Goal: Task Accomplishment & Management: Complete application form

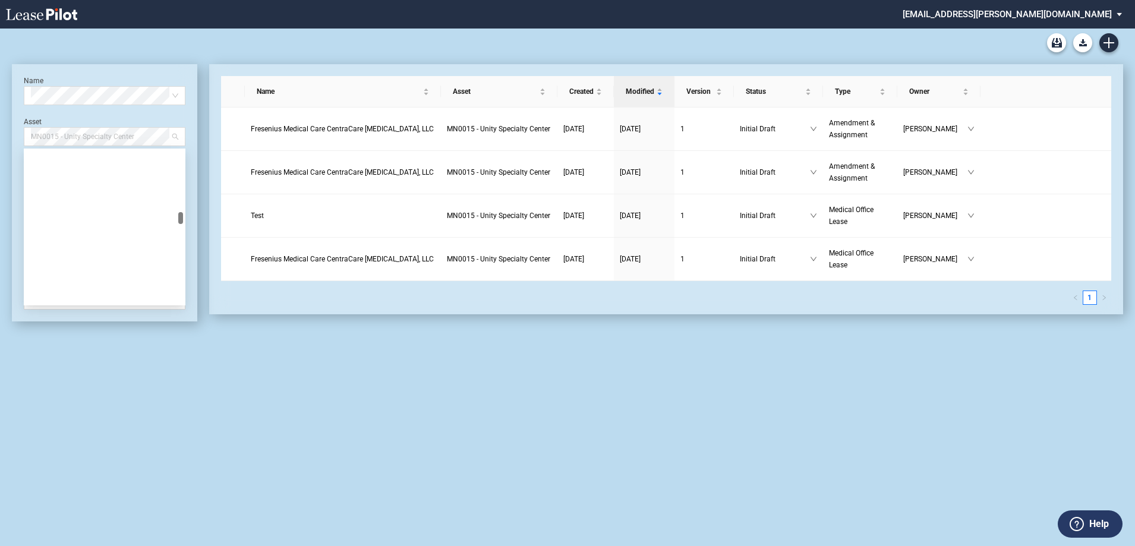
scroll to position [2016, 0]
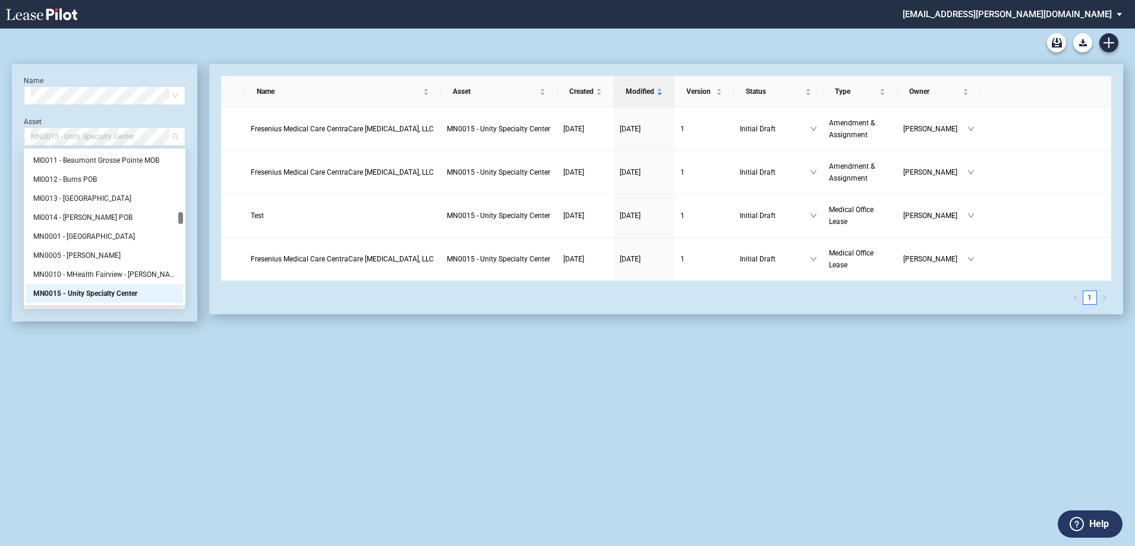
drag, startPoint x: 147, startPoint y: 135, endPoint x: 8, endPoint y: 134, distance: 139.1
click at [0, 135] on div "Medical Office Lease Blank Form Medical Office Amendment Blank Form Medical Off…" at bounding box center [567, 288] width 1135 height 518
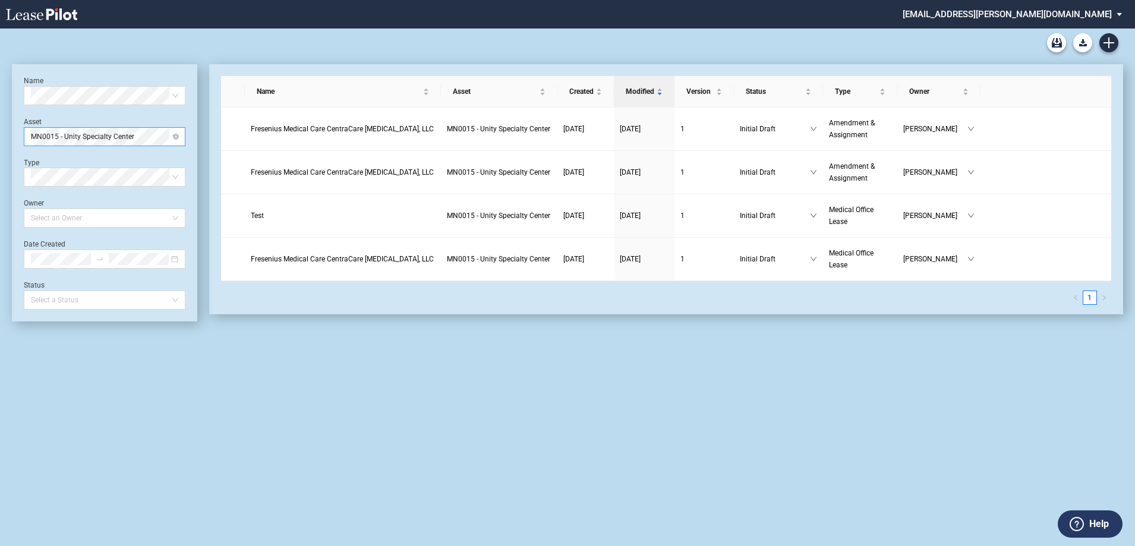
click at [112, 133] on span "MN0015 - Unity Specialty Center" at bounding box center [104, 137] width 147 height 18
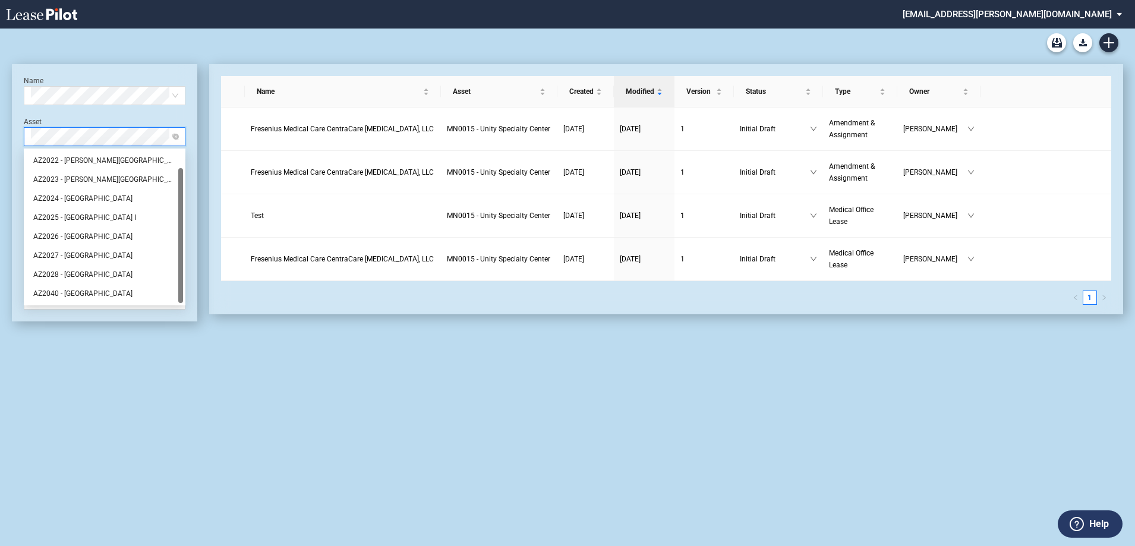
scroll to position [0, 0]
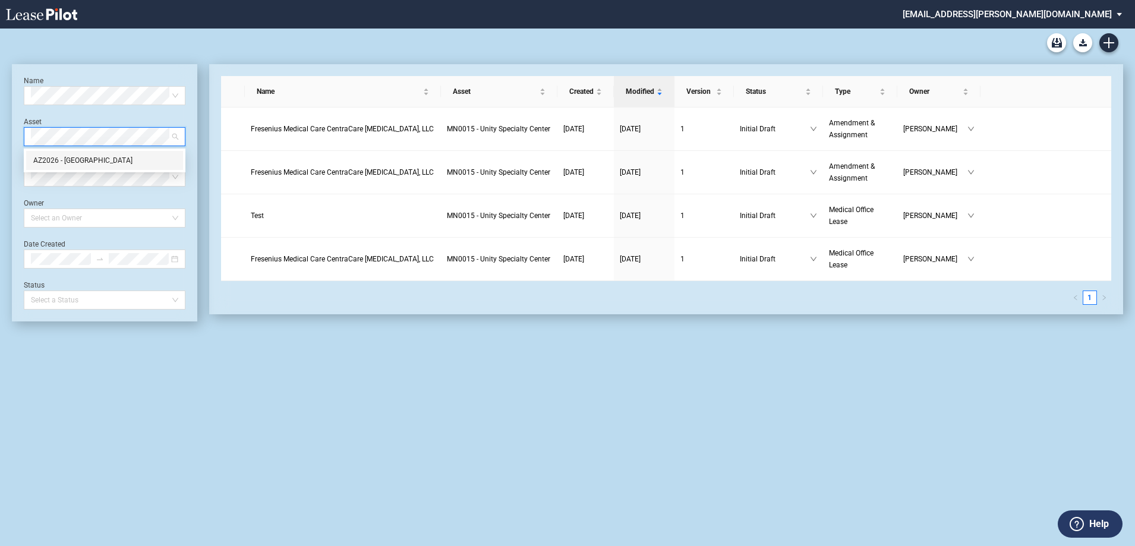
click at [133, 157] on div "AZ2026 - Medical Plaza II" at bounding box center [104, 160] width 143 height 12
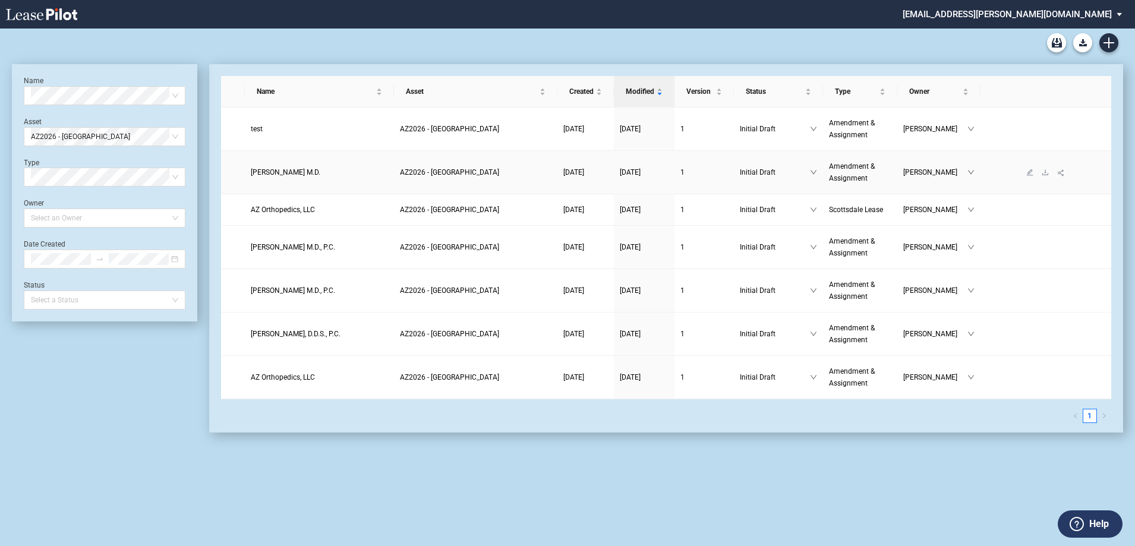
click at [430, 174] on span "AZ2026 - Medical Plaza II" at bounding box center [449, 172] width 99 height 8
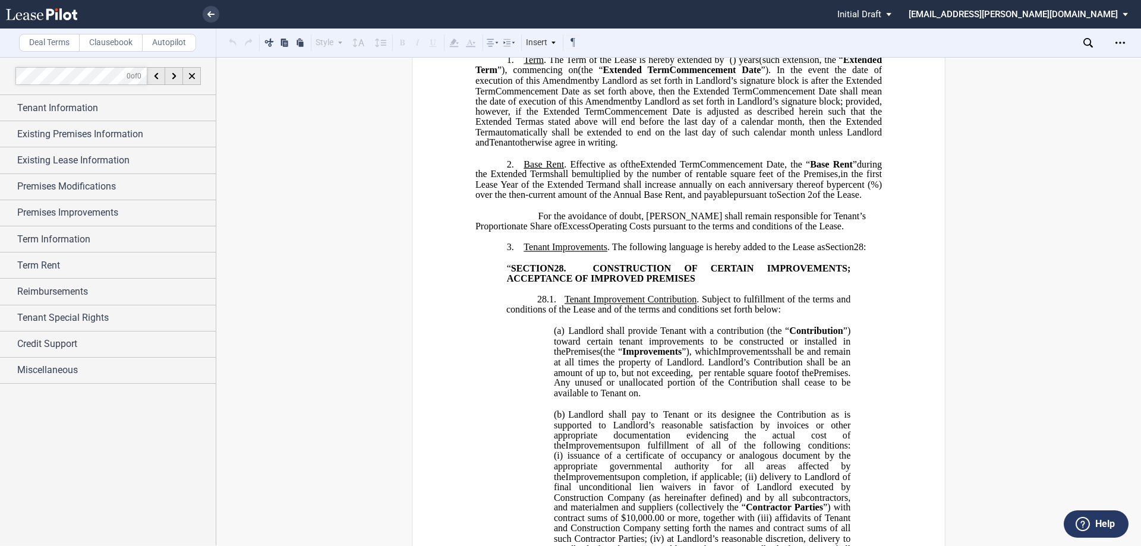
scroll to position [297, 0]
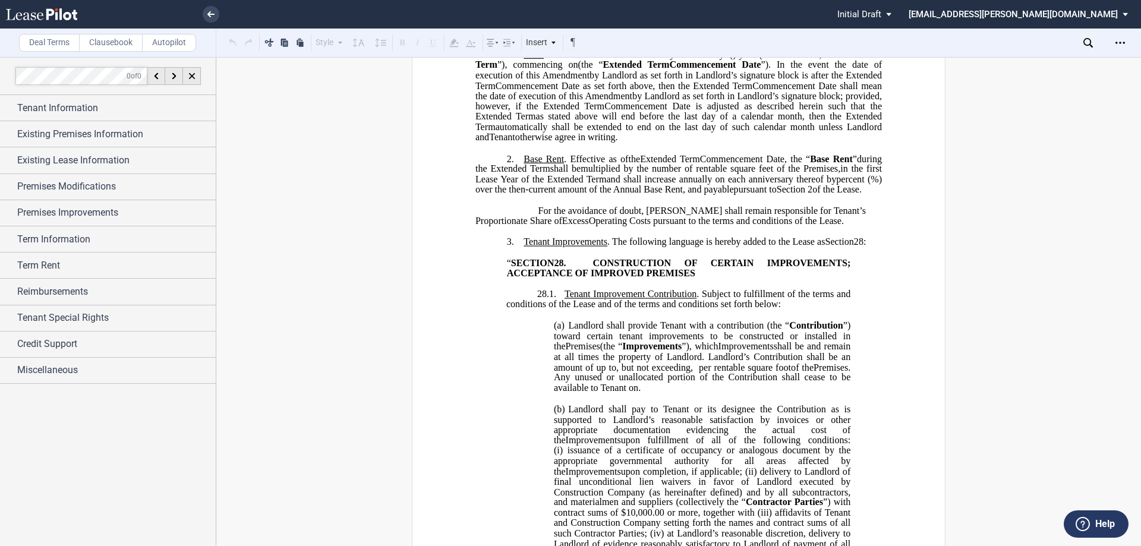
click at [835, 164] on span "Base Rent" at bounding box center [831, 158] width 43 height 11
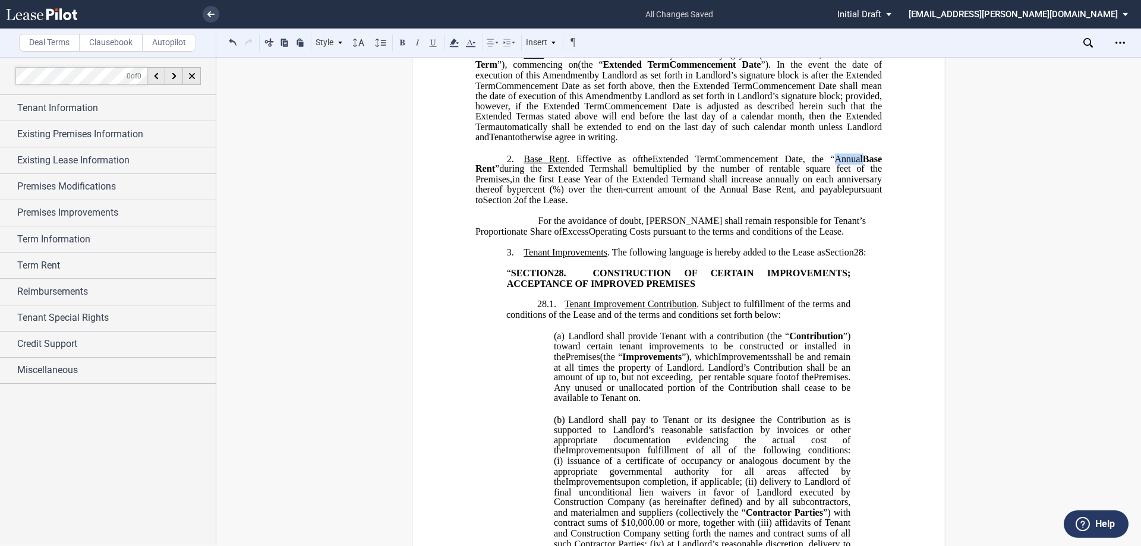
drag, startPoint x: 857, startPoint y: 207, endPoint x: 831, endPoint y: 211, distance: 27.0
click at [831, 164] on span ", the “Annual" at bounding box center [833, 158] width 60 height 11
click at [401, 43] on button at bounding box center [402, 42] width 14 height 14
click at [493, 174] on span "Base Rent" at bounding box center [679, 163] width 409 height 21
click at [544, 174] on span "Base Rental Rent" at bounding box center [679, 163] width 409 height 21
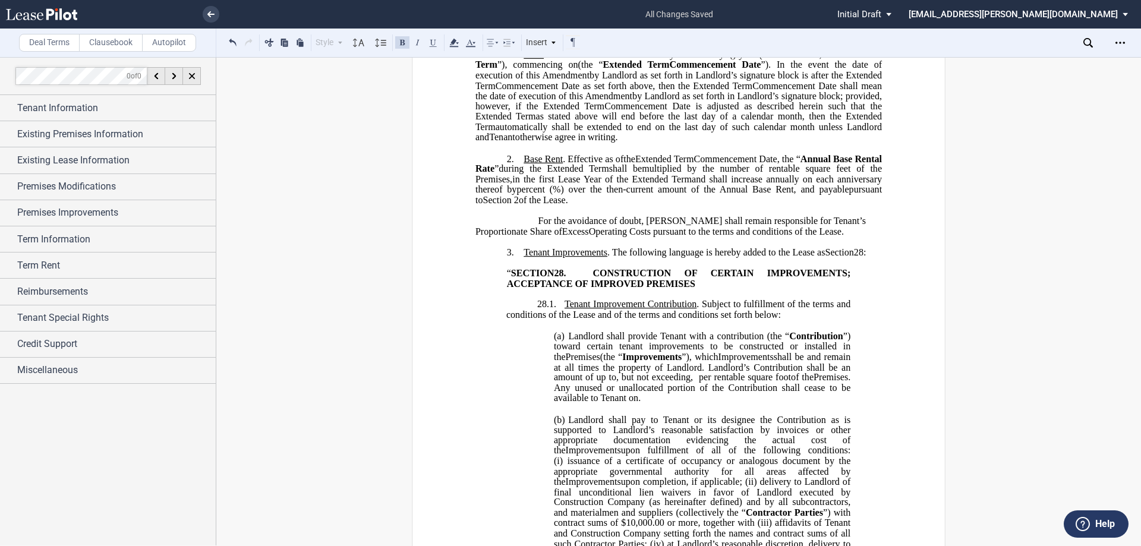
click at [553, 195] on span "%) over the then-current amount of the Annual Base Rent, and payable" at bounding box center [701, 189] width 297 height 11
click at [106, 209] on span "Premises Improvements" at bounding box center [67, 213] width 101 height 14
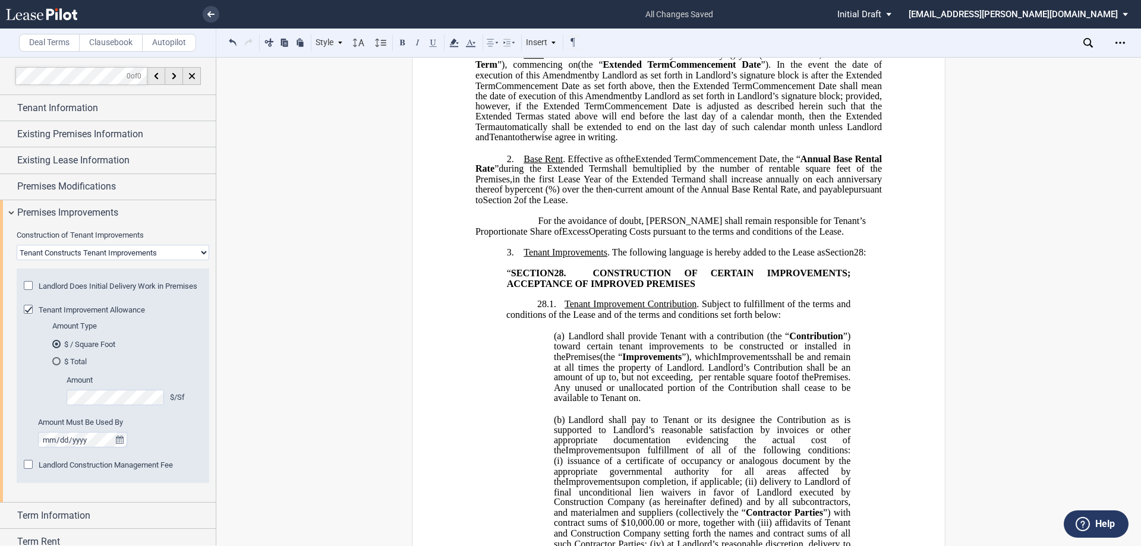
click at [129, 254] on select "Landlord Constructs Tenant Improvements Tenant Constructs Tenant Improvements "…" at bounding box center [113, 252] width 193 height 15
click at [162, 367] on md-radio-button "$ Total" at bounding box center [123, 361] width 143 height 11
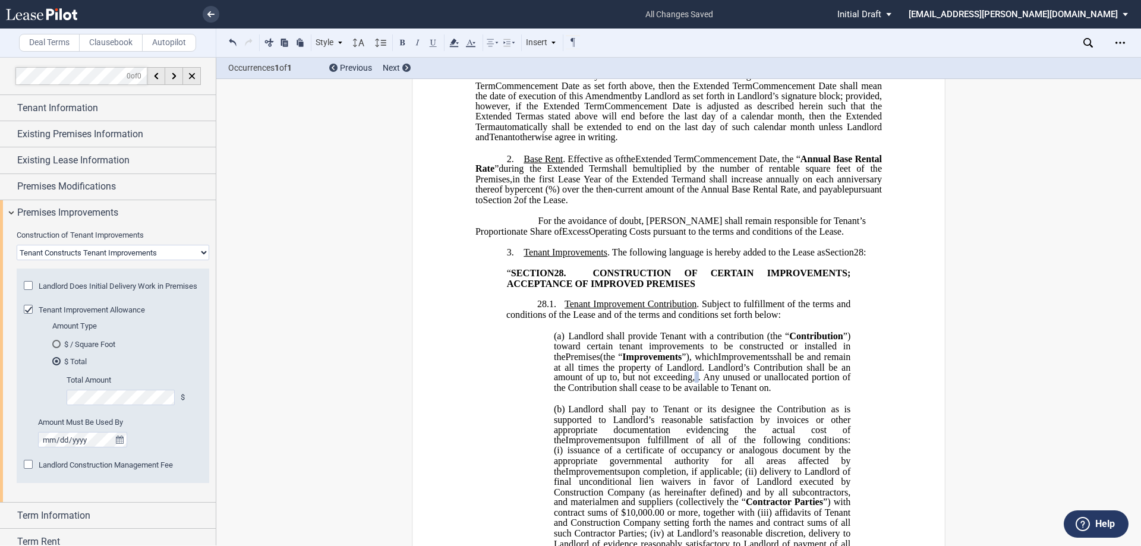
click at [104, 257] on select "Landlord Constructs Tenant Improvements Tenant Constructs Tenant Improvements "…" at bounding box center [113, 252] width 193 height 15
select select "landlord"
click at [17, 245] on select "Landlord Constructs Tenant Improvements Tenant Constructs Tenant Improvements "…" at bounding box center [113, 252] width 193 height 15
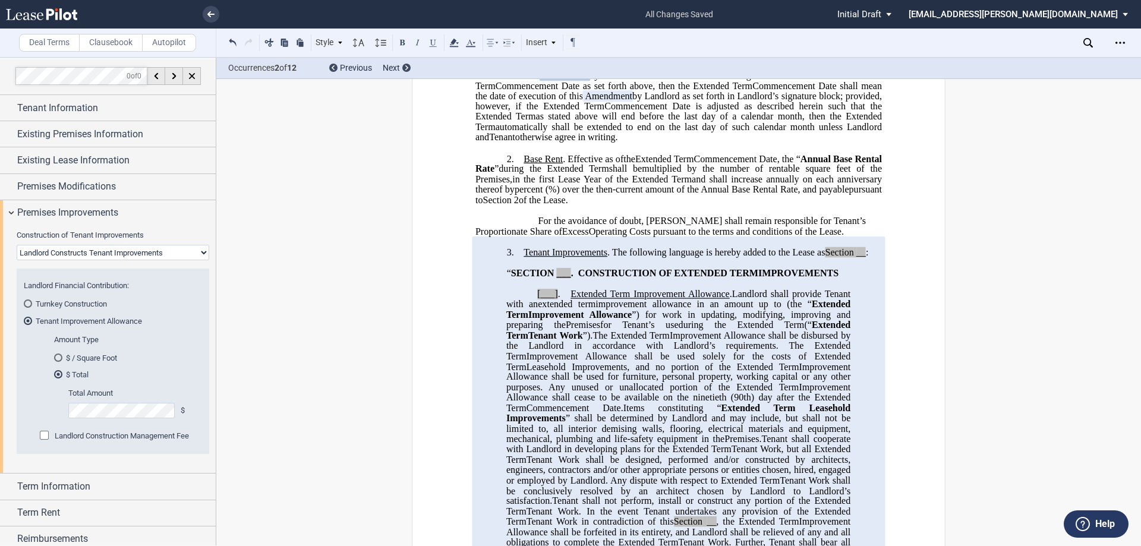
click at [866, 258] on span ":" at bounding box center [867, 252] width 2 height 11
click at [573, 279] on span "." at bounding box center [572, 273] width 2 height 11
drag, startPoint x: 554, startPoint y: 356, endPoint x: 604, endPoint y: 386, distance: 58.6
click at [554, 299] on span "[___]" at bounding box center [547, 294] width 21 height 11
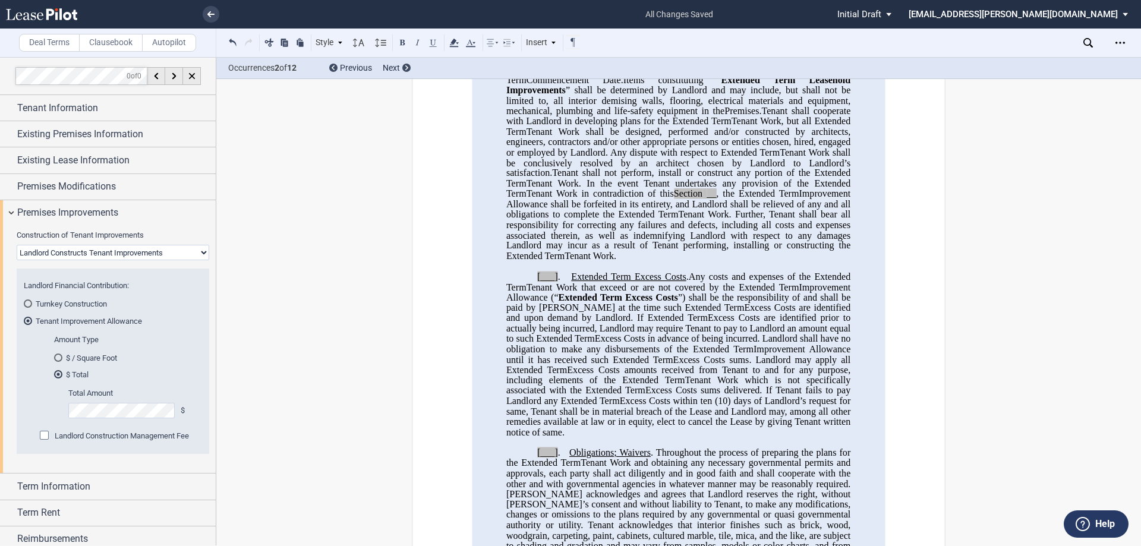
scroll to position [713, 0]
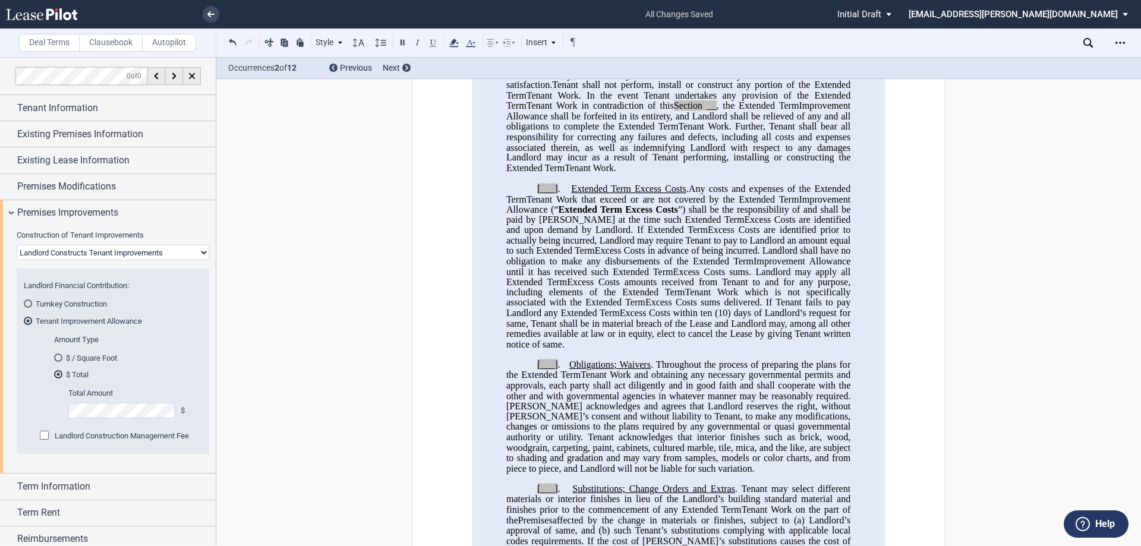
click at [553, 194] on span "[___]" at bounding box center [547, 188] width 21 height 11
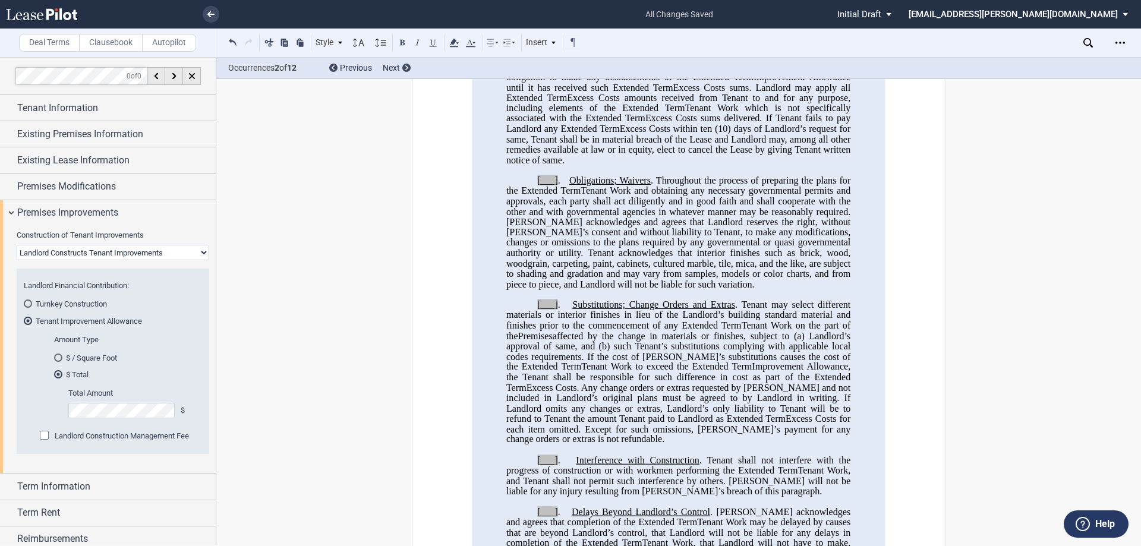
scroll to position [951, 0]
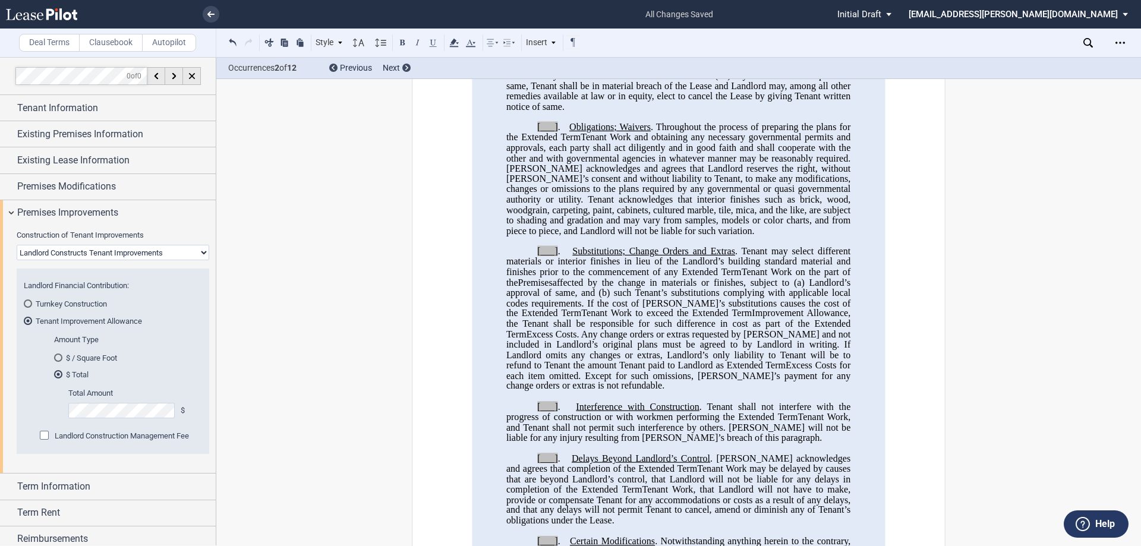
click at [558, 133] on span "." at bounding box center [559, 127] width 2 height 11
click at [553, 257] on span "[___]" at bounding box center [547, 251] width 21 height 11
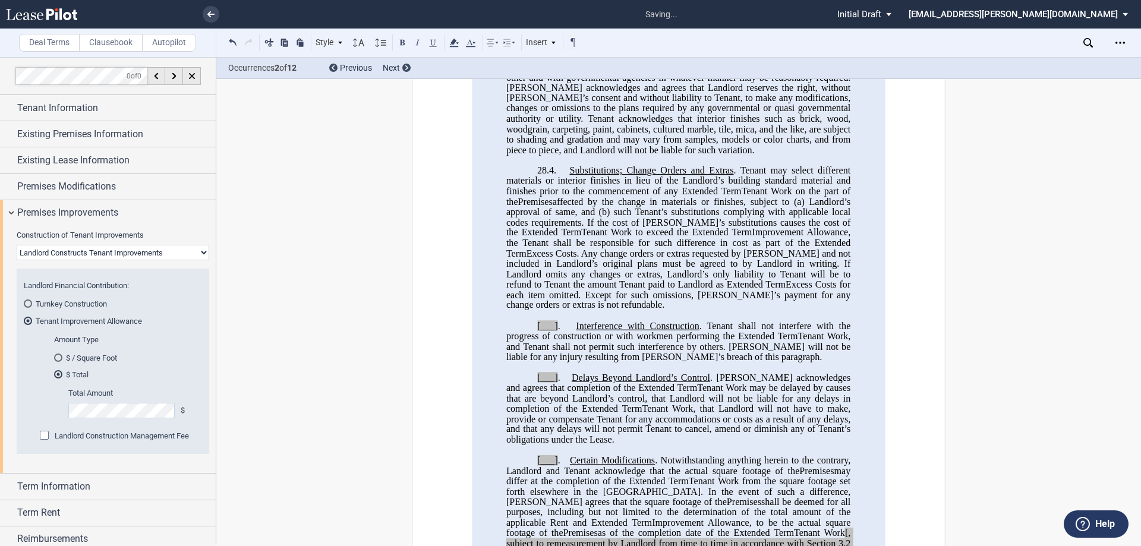
scroll to position [1188, 0]
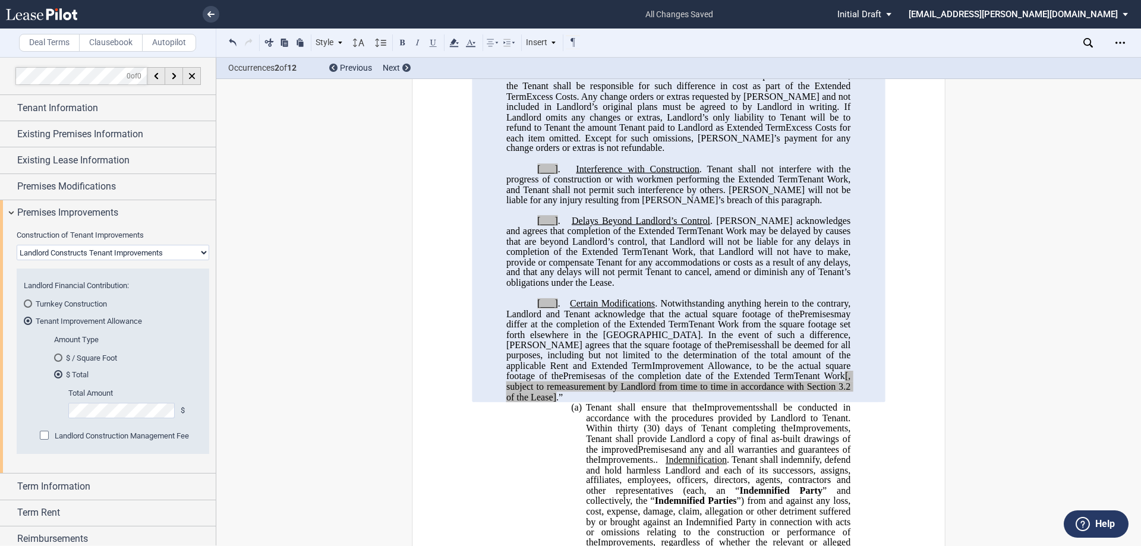
click at [552, 174] on span "[___]" at bounding box center [547, 168] width 21 height 11
click at [553, 226] on span "[___]" at bounding box center [547, 220] width 21 height 11
click at [554, 309] on span "[___]" at bounding box center [547, 303] width 21 height 11
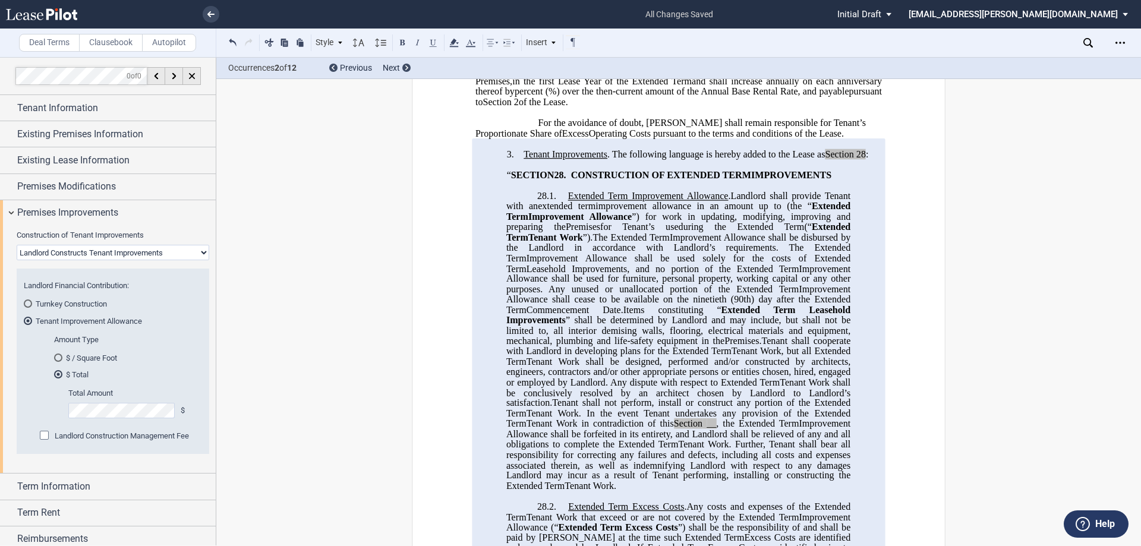
scroll to position [416, 0]
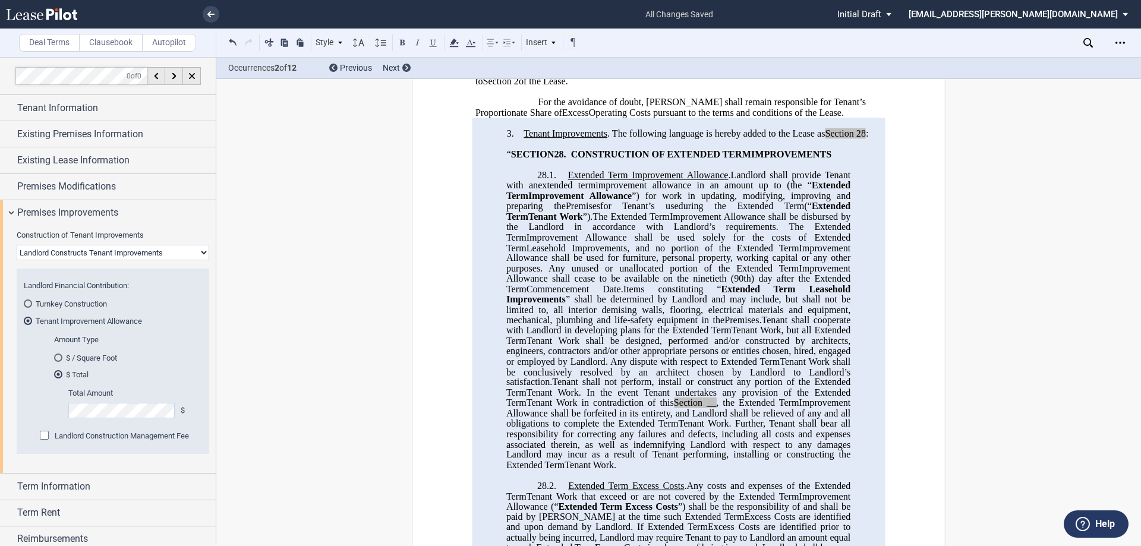
click at [65, 360] on md-radio-button "$ / Square Foot" at bounding box center [124, 357] width 141 height 11
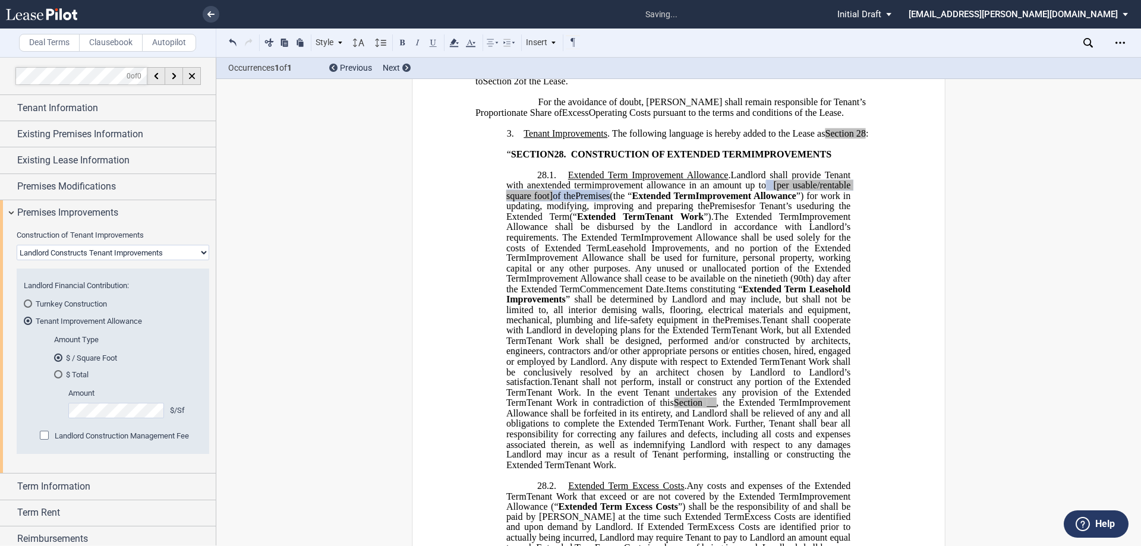
click at [133, 436] on span "Landlord Construction Management Fee" at bounding box center [122, 435] width 134 height 9
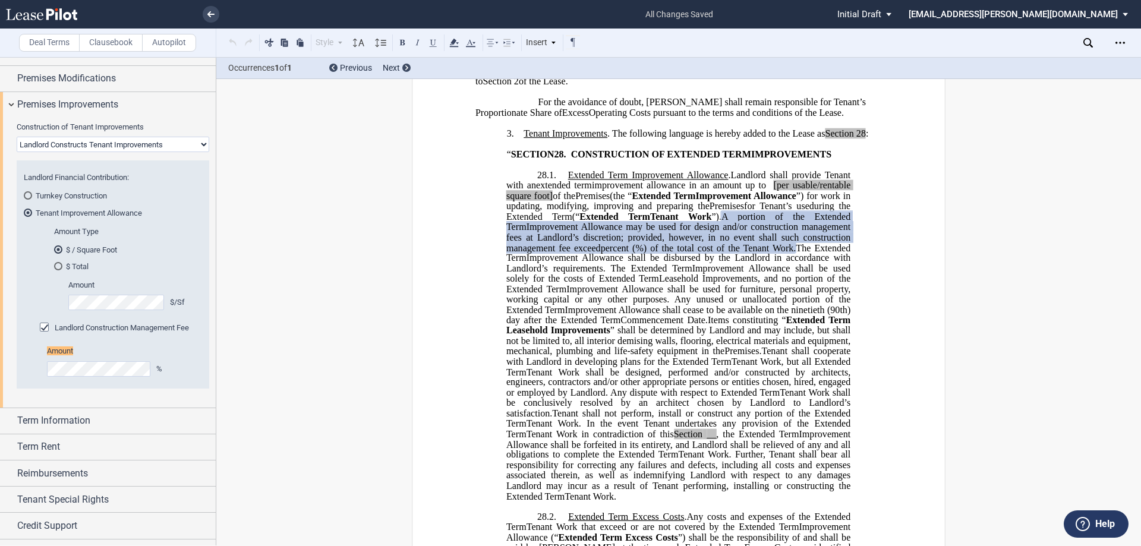
scroll to position [128, 0]
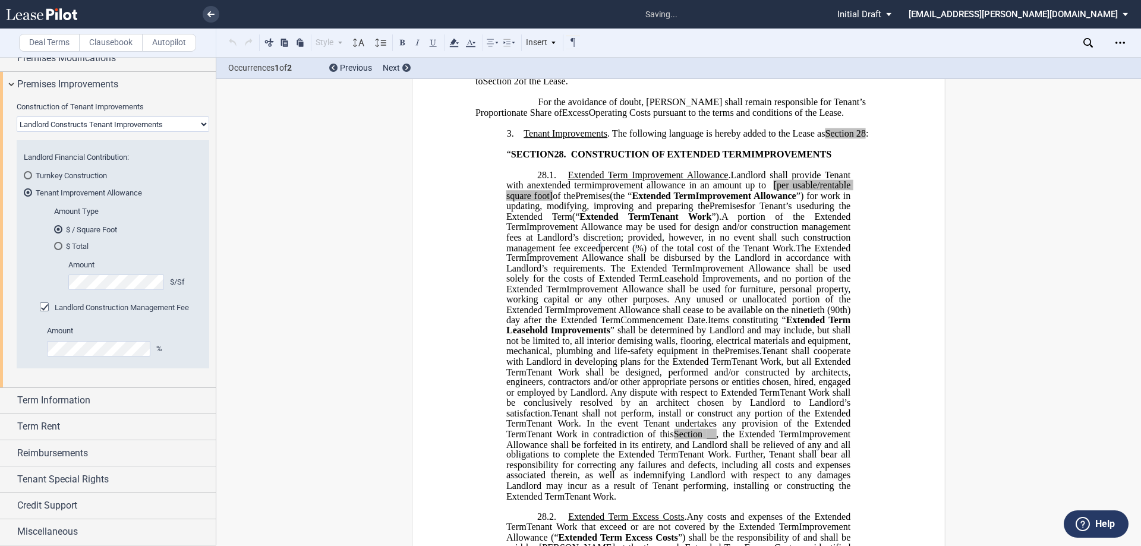
click at [836, 201] on span "[per usable/rentable square foot]" at bounding box center [679, 190] width 346 height 21
click at [531, 201] on span "per usable/rentable square foot]" at bounding box center [679, 190] width 346 height 21
click at [551, 201] on span "of the" at bounding box center [538, 196] width 27 height 11
drag, startPoint x: 550, startPoint y: 256, endPoint x: 802, endPoint y: 246, distance: 252.2
click at [802, 201] on span "﻿ ﻿ per rentable square foot of the" at bounding box center [679, 190] width 346 height 21
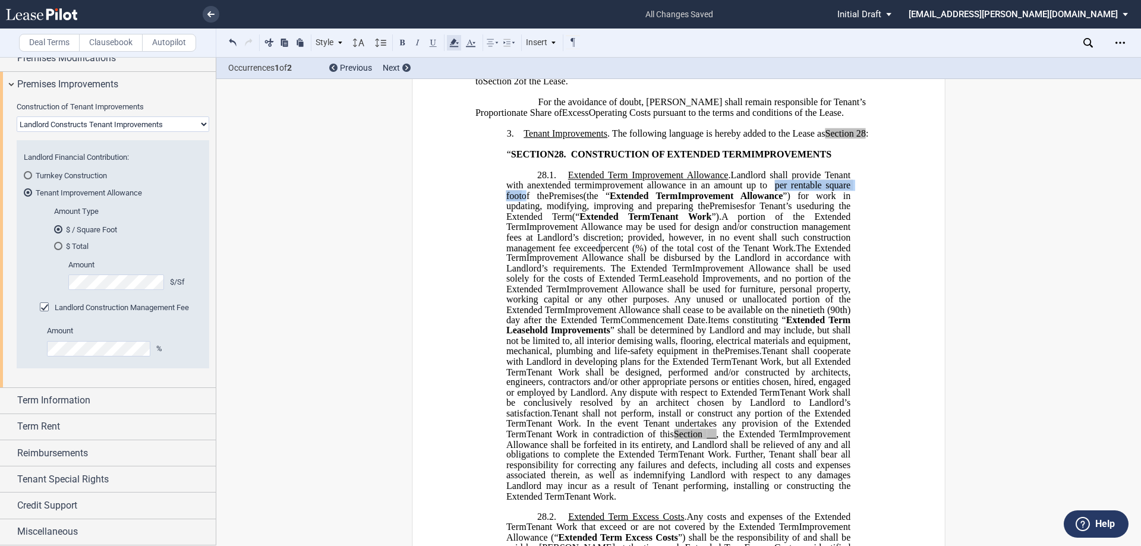
click at [452, 44] on icon at bounding box center [454, 43] width 14 height 14
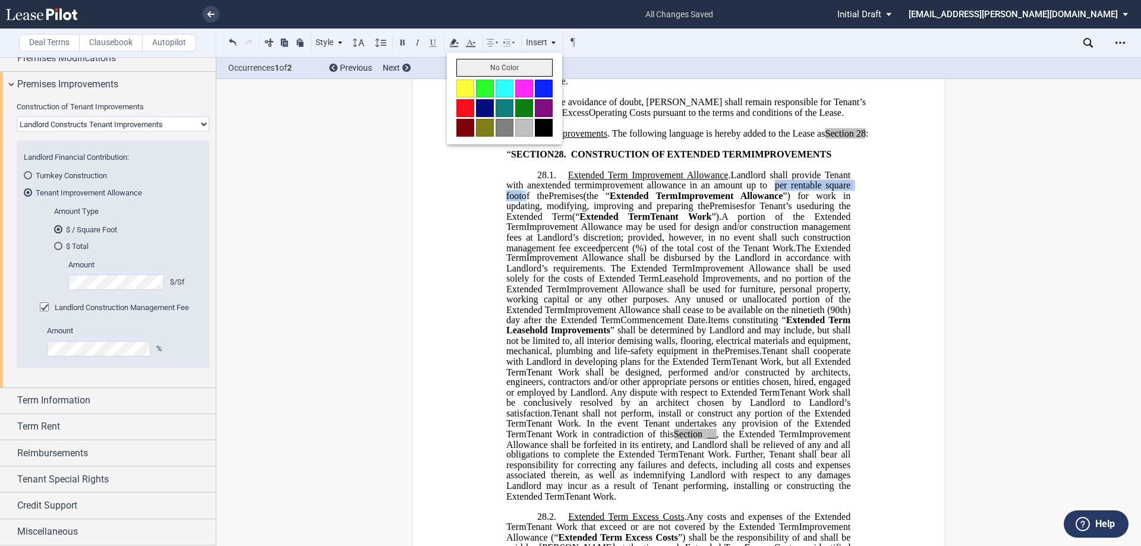
click at [470, 67] on button "No Color" at bounding box center [504, 68] width 96 height 18
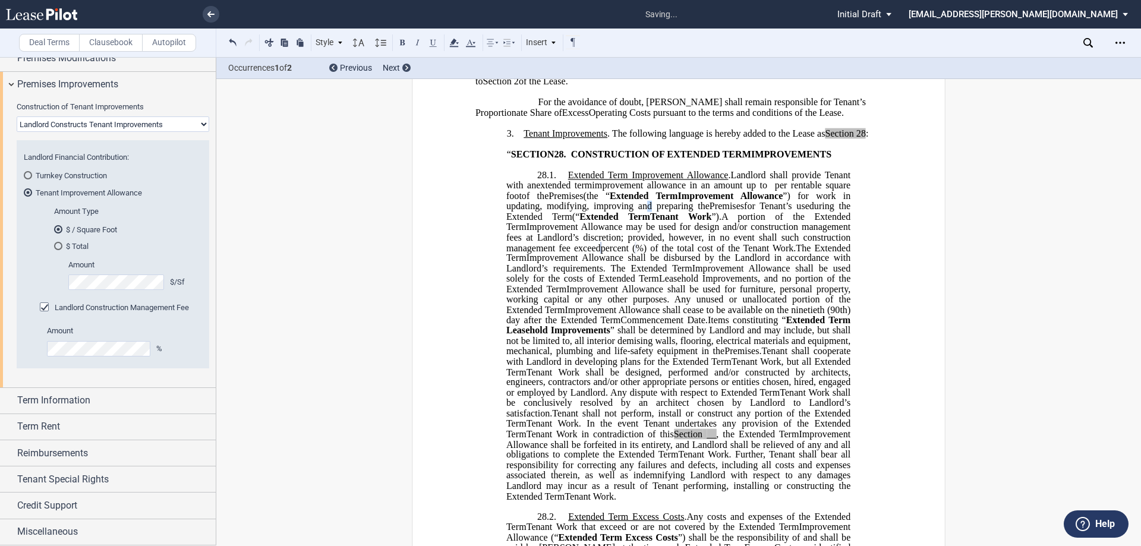
drag, startPoint x: 681, startPoint y: 269, endPoint x: 693, endPoint y: 279, distance: 16.1
click at [683, 212] on span "”) for work in updating, modifying, improving and preparing the" at bounding box center [679, 201] width 346 height 21
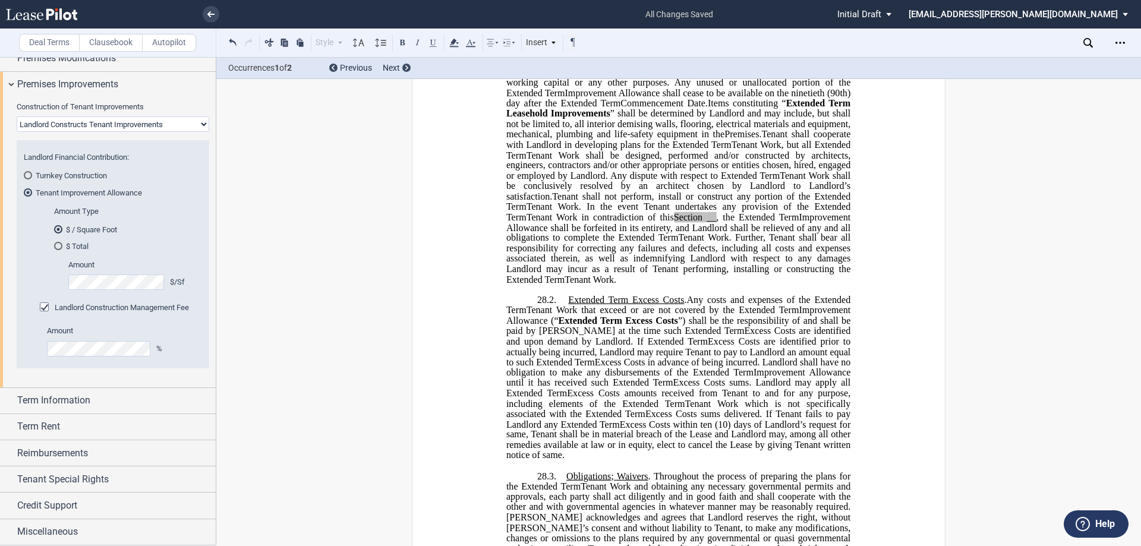
scroll to position [654, 0]
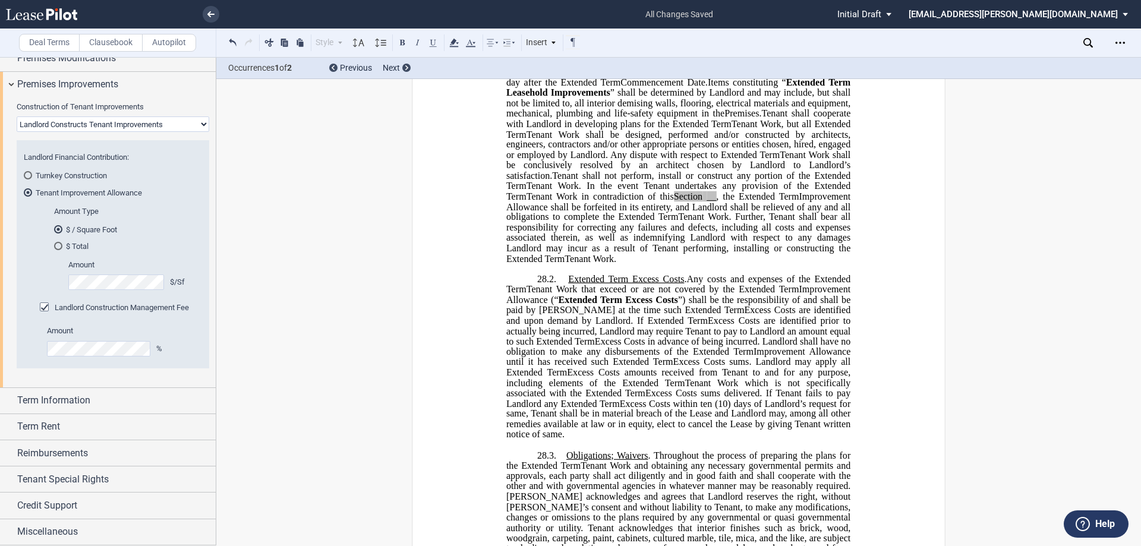
click at [716, 201] on span "__" at bounding box center [712, 196] width 10 height 11
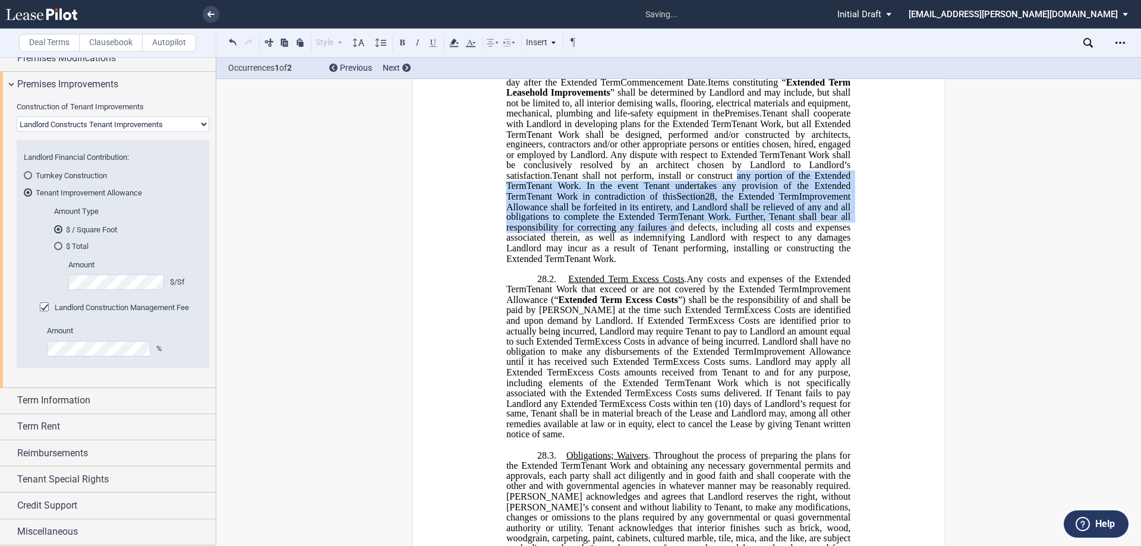
drag, startPoint x: 802, startPoint y: 303, endPoint x: 774, endPoint y: 247, distance: 63.2
click at [774, 247] on p "28.1. Extended Term Improvement Allowance . Expansion Space Improvement Allowan…" at bounding box center [678, 99] width 344 height 332
click at [455, 46] on use at bounding box center [453, 43] width 9 height 8
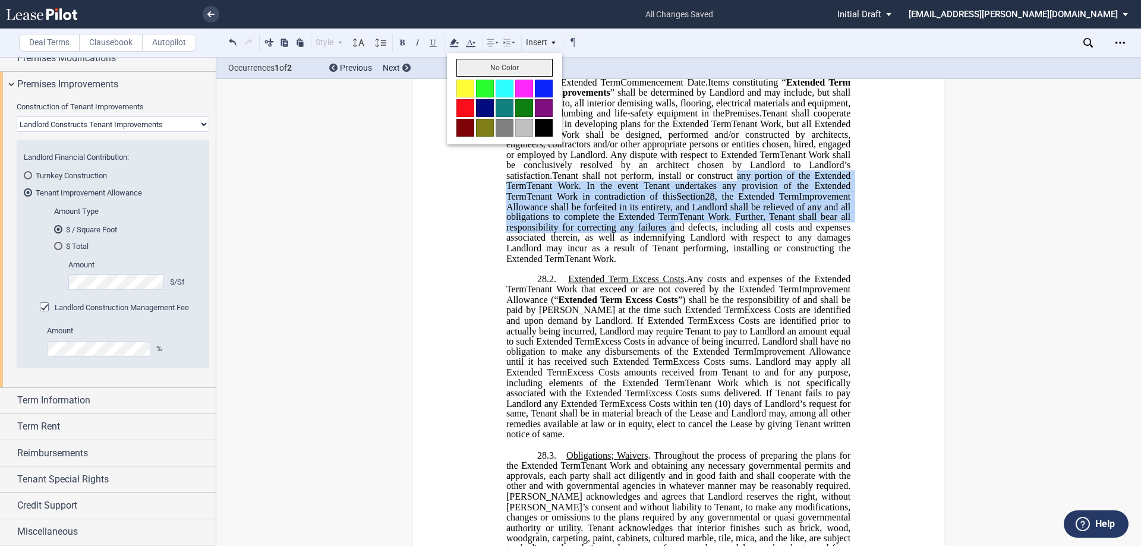
click at [492, 71] on button "No Color" at bounding box center [504, 68] width 96 height 18
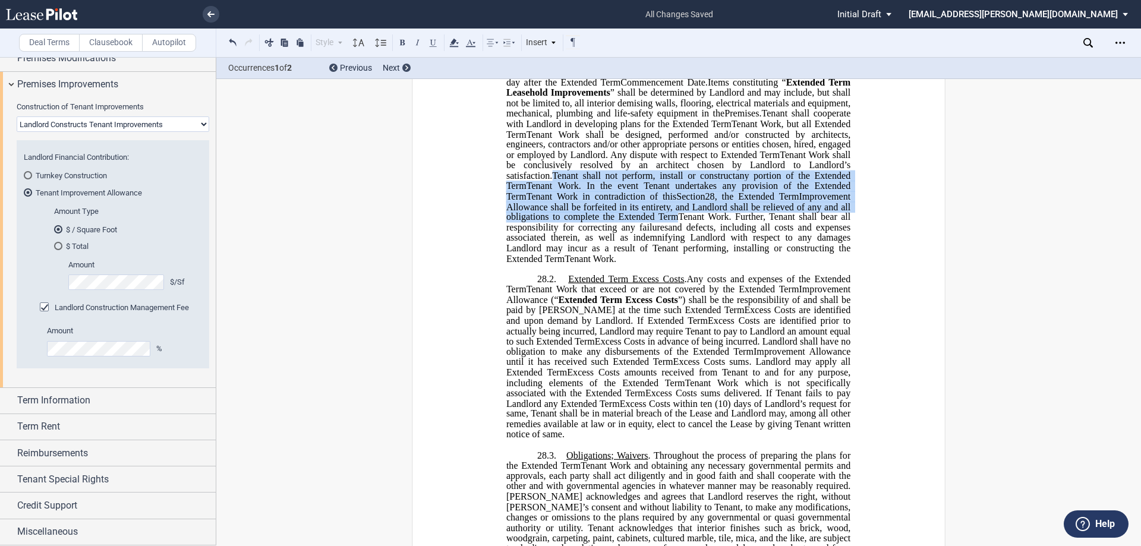
click at [761, 118] on span "” shall be determined by Landlord and may include, but shall not be limited to,…" at bounding box center [679, 102] width 346 height 31
click at [715, 253] on span "Tenant Work. Further, Tenant shall bear all responsibility for correcting any f…" at bounding box center [679, 233] width 346 height 42
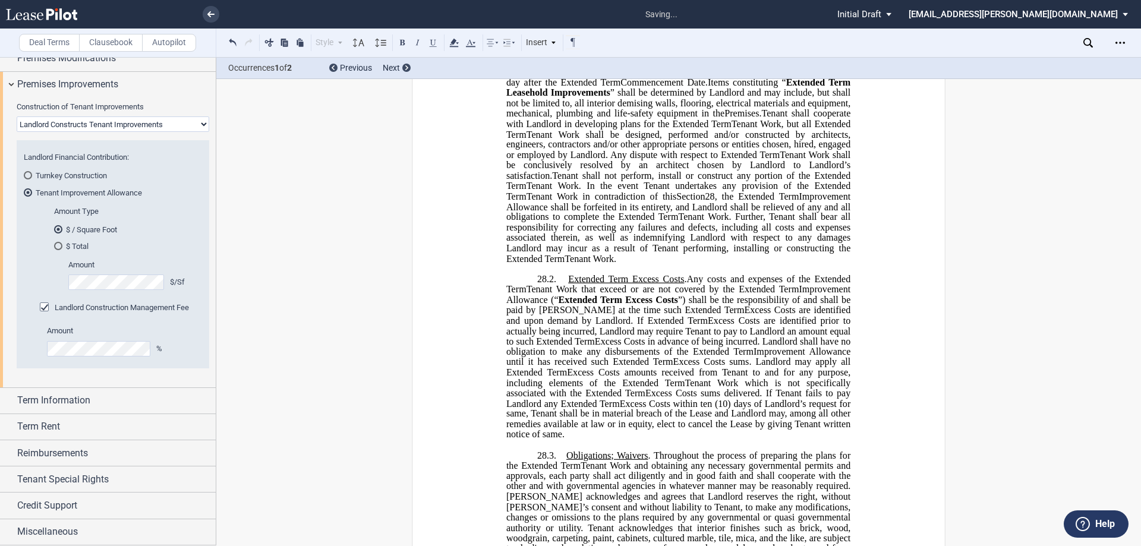
click at [757, 264] on p "28.1. Extended Term Improvement Allowance . Expansion Space Improvement Allowan…" at bounding box center [678, 99] width 344 height 332
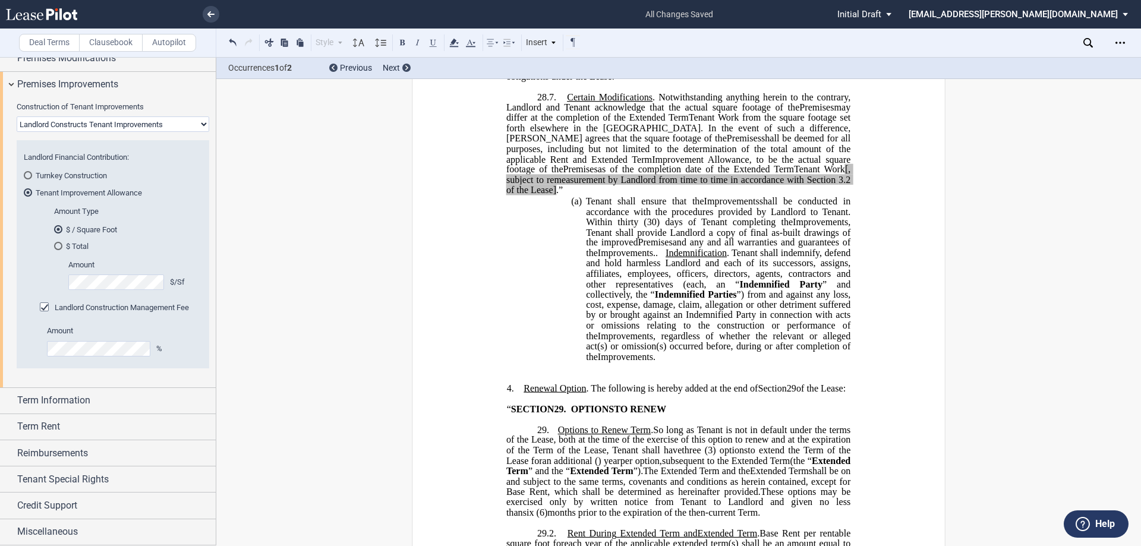
scroll to position [1486, 0]
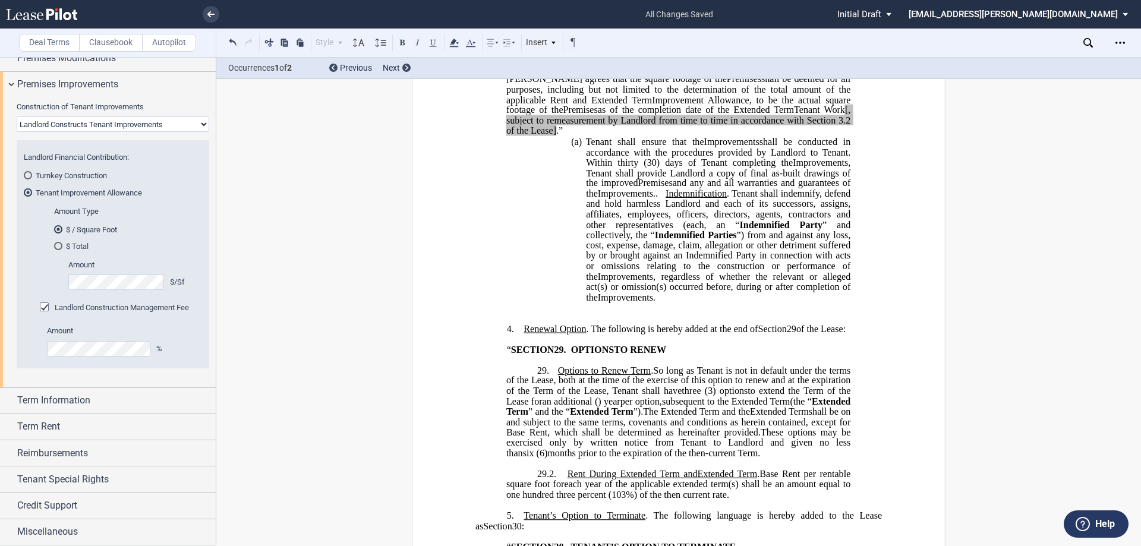
click at [563, 136] on span ".”" at bounding box center [559, 130] width 7 height 11
click at [731, 125] on span "[, subject to remeasurement by Landlord from time to time in accordance with Se…" at bounding box center [679, 115] width 346 height 21
drag, startPoint x: 801, startPoint y: 202, endPoint x: 582, endPoint y: 138, distance: 228.3
click at [729, 136] on p "28.7. Certain Modifications . Notwithstanding anything herein to the contrary, …" at bounding box center [678, 84] width 344 height 103
click at [454, 48] on icon at bounding box center [454, 43] width 14 height 14
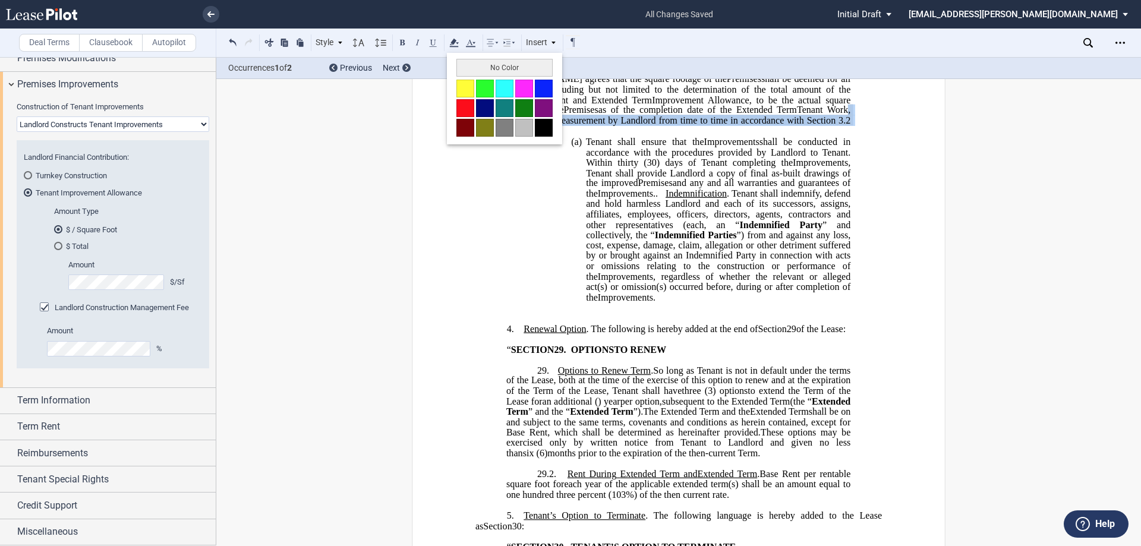
drag, startPoint x: 491, startPoint y: 65, endPoint x: 548, endPoint y: 97, distance: 65.2
click at [493, 65] on button "No Color" at bounding box center [504, 68] width 96 height 18
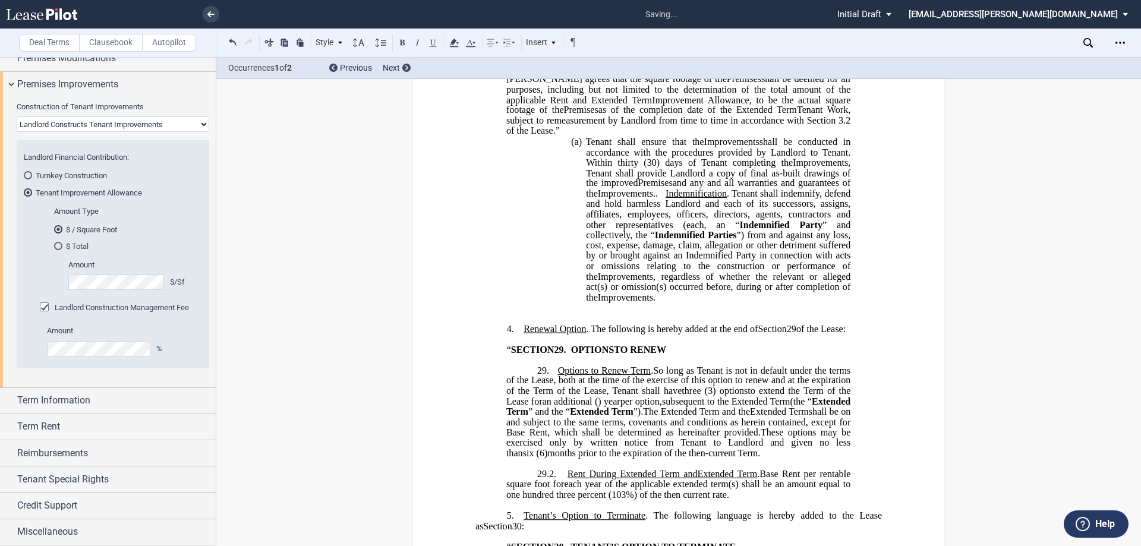
click at [713, 188] on span ", Tenant shall provide Landlord a copy of final as-built drawings of the improv…" at bounding box center [719, 172] width 267 height 31
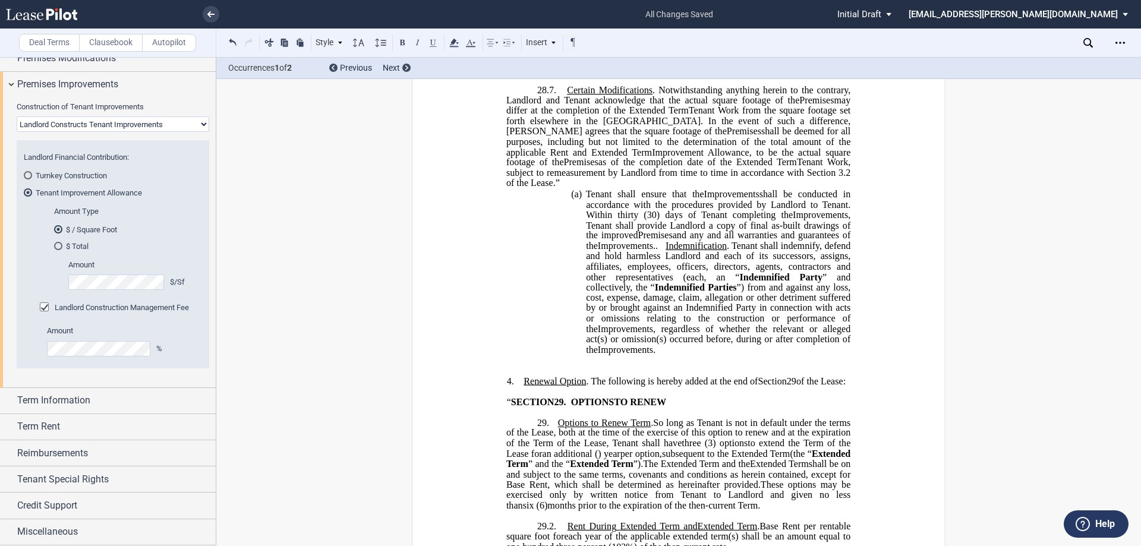
scroll to position [1367, 0]
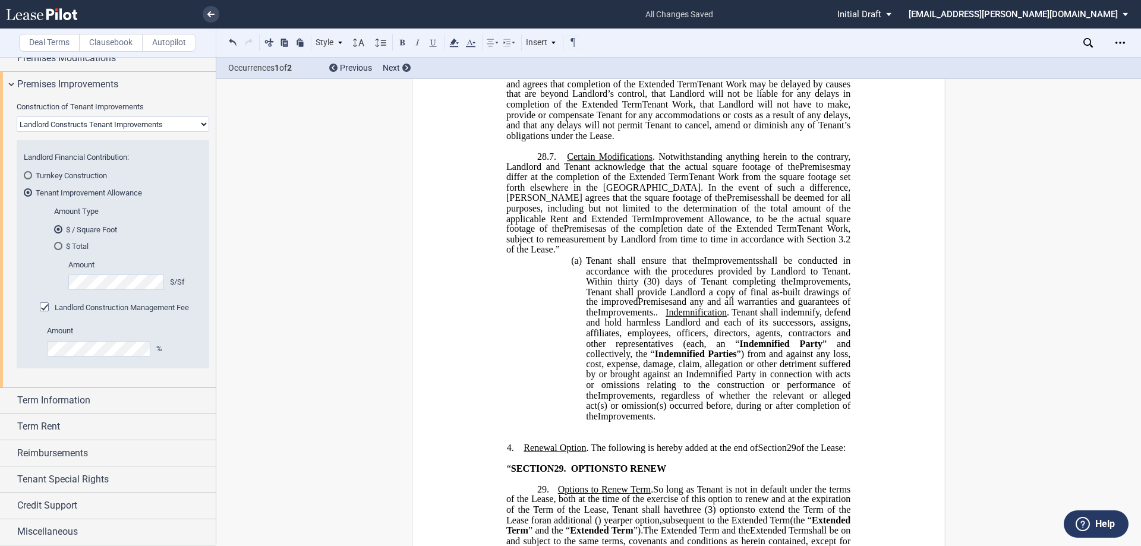
click at [806, 255] on p "28.7. Certain Modifications . Notwithstanding anything herein to the contrary, …" at bounding box center [678, 203] width 344 height 103
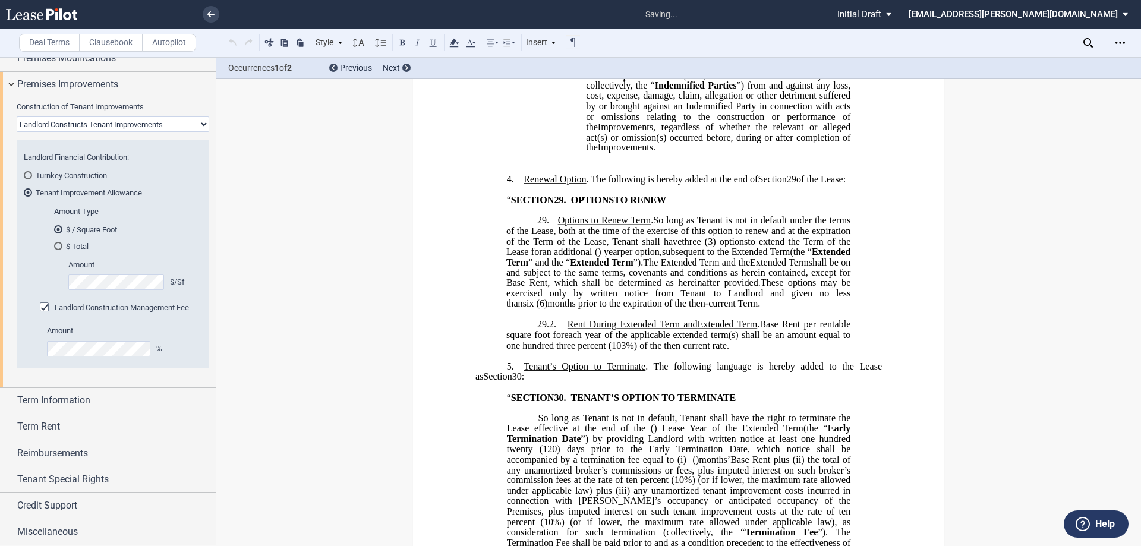
scroll to position [1664, 0]
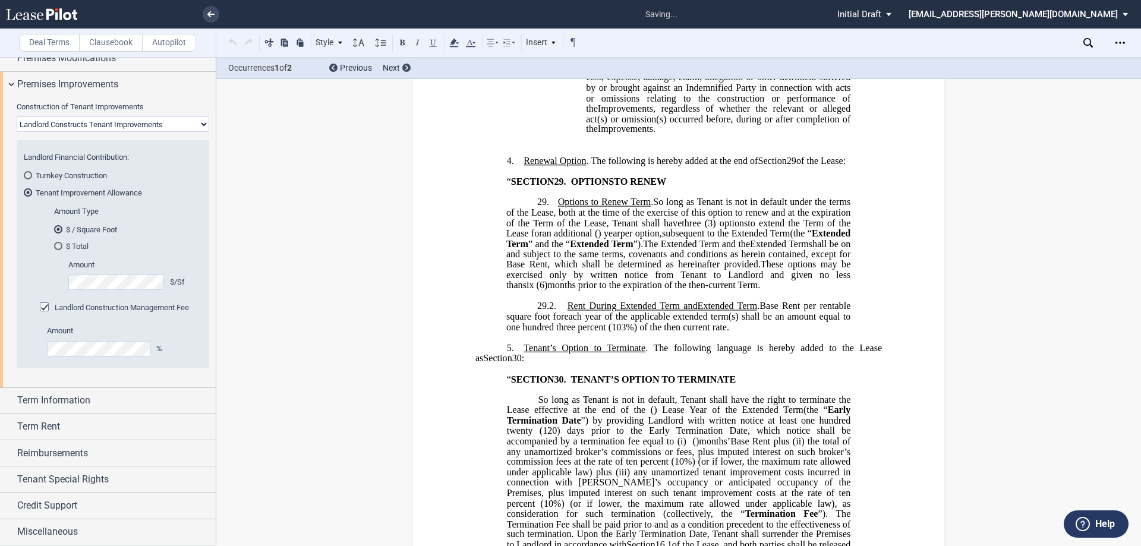
click at [542, 145] on p "​" at bounding box center [678, 140] width 406 height 10
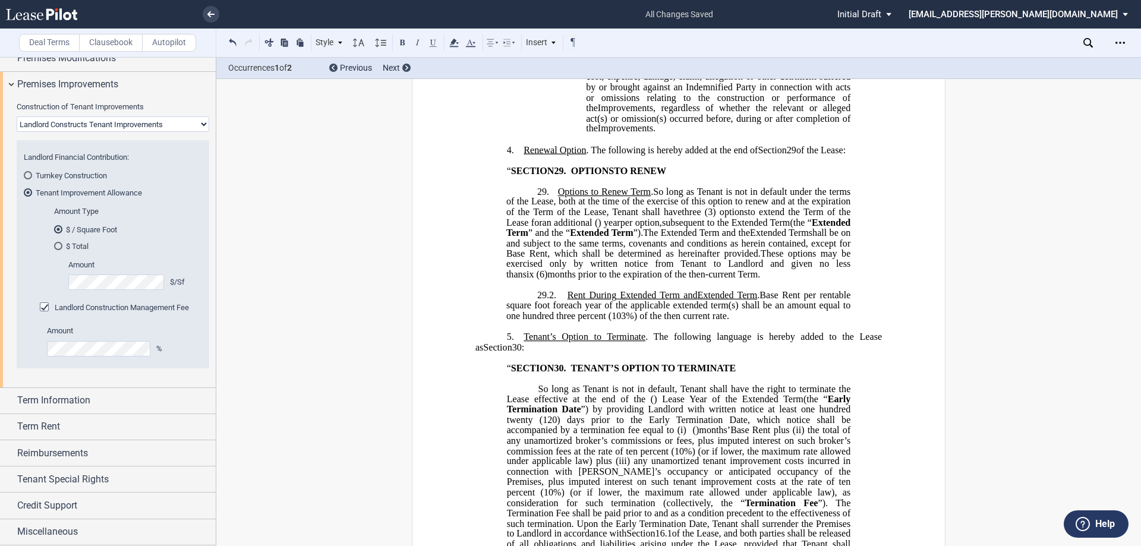
scroll to position [1724, 0]
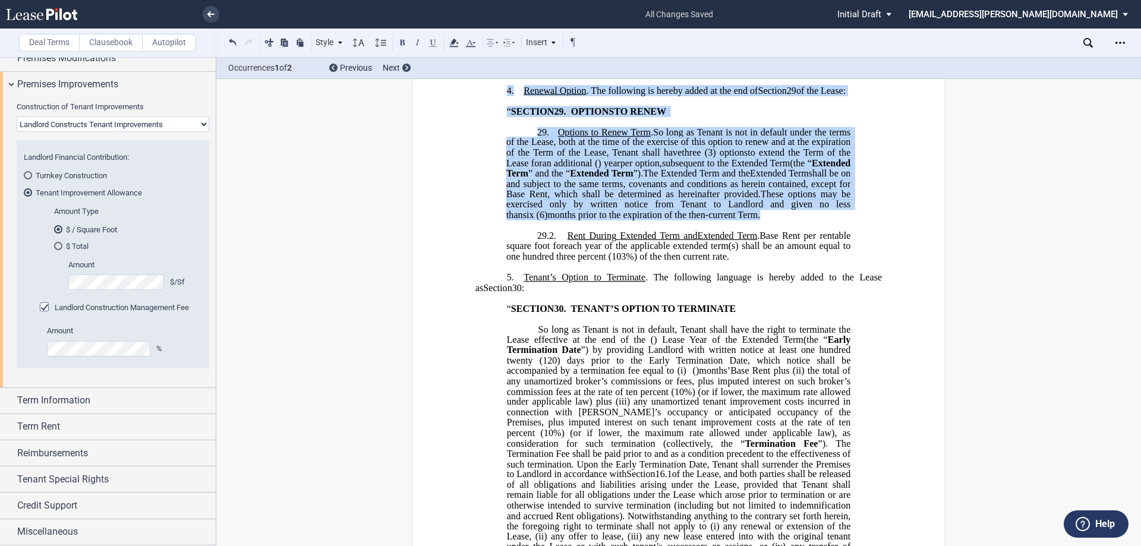
drag, startPoint x: 635, startPoint y: 295, endPoint x: 480, endPoint y: 162, distance: 204.4
click at [480, 162] on div "﻿ !!SET_LEVEL_0!! !!LEASE_LEVEL_1!! 4. Renewal Option . The following is hereby…" at bounding box center [678, 168] width 406 height 187
click at [763, 220] on p "29. Option to Renew Term . Options to Renew Term . So long as Tenant is not in …" at bounding box center [678, 173] width 344 height 93
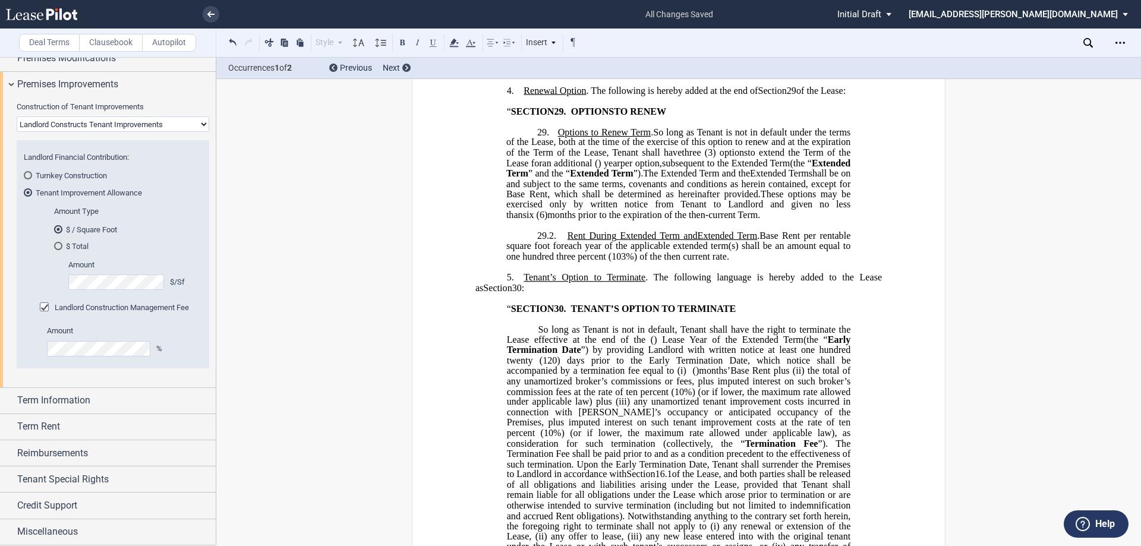
drag, startPoint x: 805, startPoint y: 339, endPoint x: 465, endPoint y: 158, distance: 385.2
click at [465, 158] on div "﻿ !!CUSTOM_FOOTER_DISTANCE_0.1!! !!CUSTOM_FOOTER_START!! ﻿ !!CUSTOM_PAGE_NUMBER…" at bounding box center [679, 24] width 534 height 3306
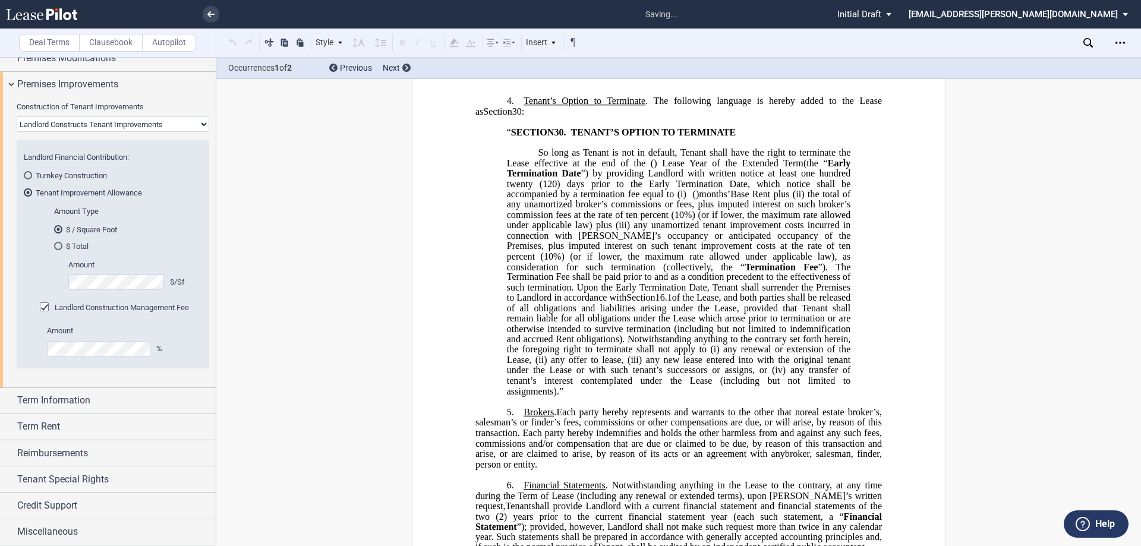
scroll to position [1578, 0]
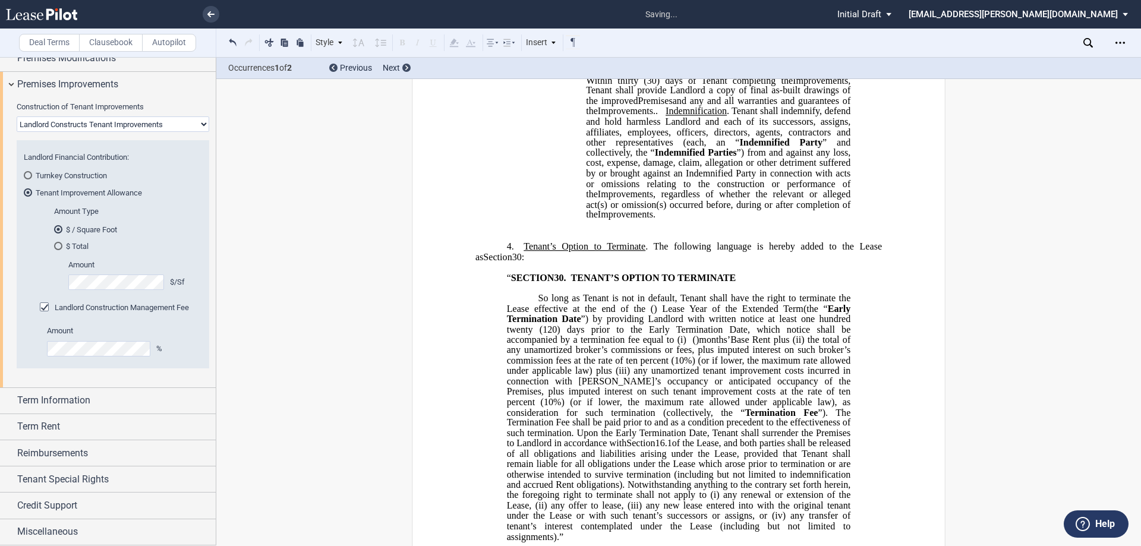
click at [638, 231] on p "﻿" at bounding box center [678, 225] width 406 height 10
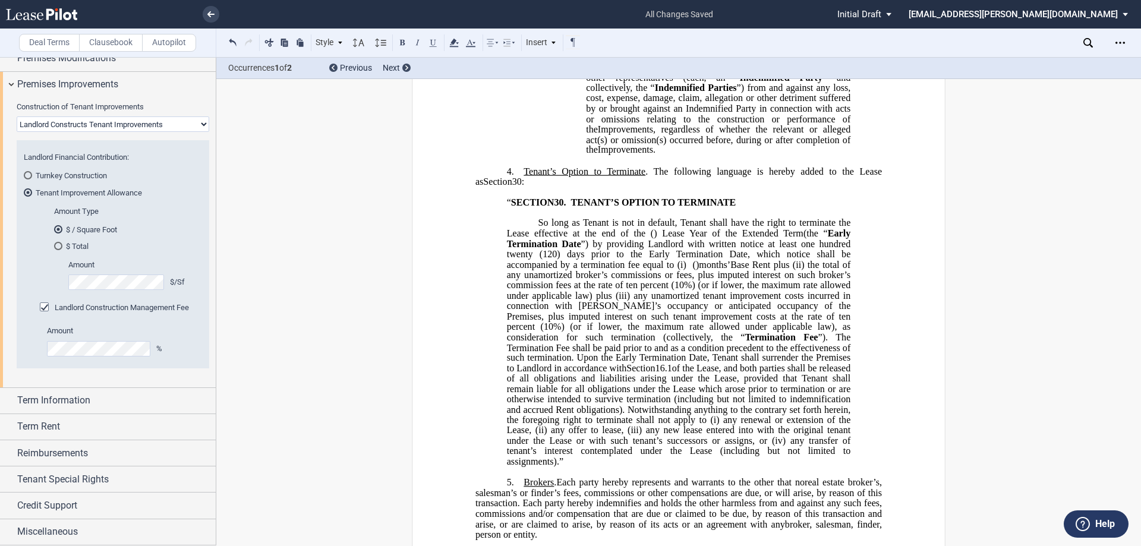
scroll to position [1638, 0]
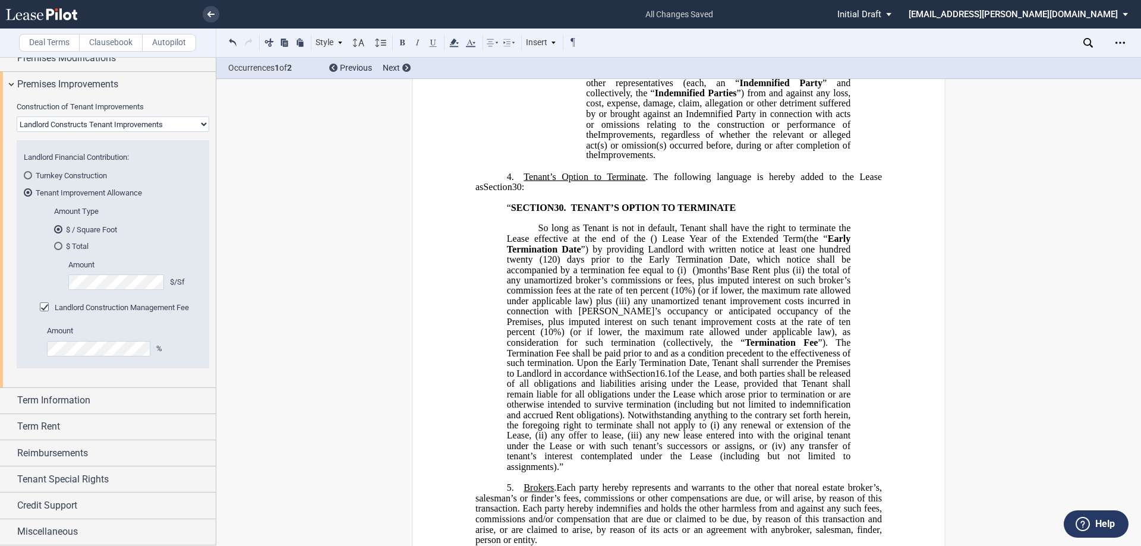
drag, startPoint x: 648, startPoint y: 247, endPoint x: 512, endPoint y: 257, distance: 137.1
click at [512, 192] on span "Tenant’s Option to Terminate . The following language is hereby added to the Le…" at bounding box center [679, 181] width 409 height 21
drag, startPoint x: 562, startPoint y: 279, endPoint x: 600, endPoint y: 273, distance: 38.6
click at [564, 213] on span "“ SECTION 30 . TENANT’S OPTION TO TERMINATE" at bounding box center [623, 208] width 232 height 11
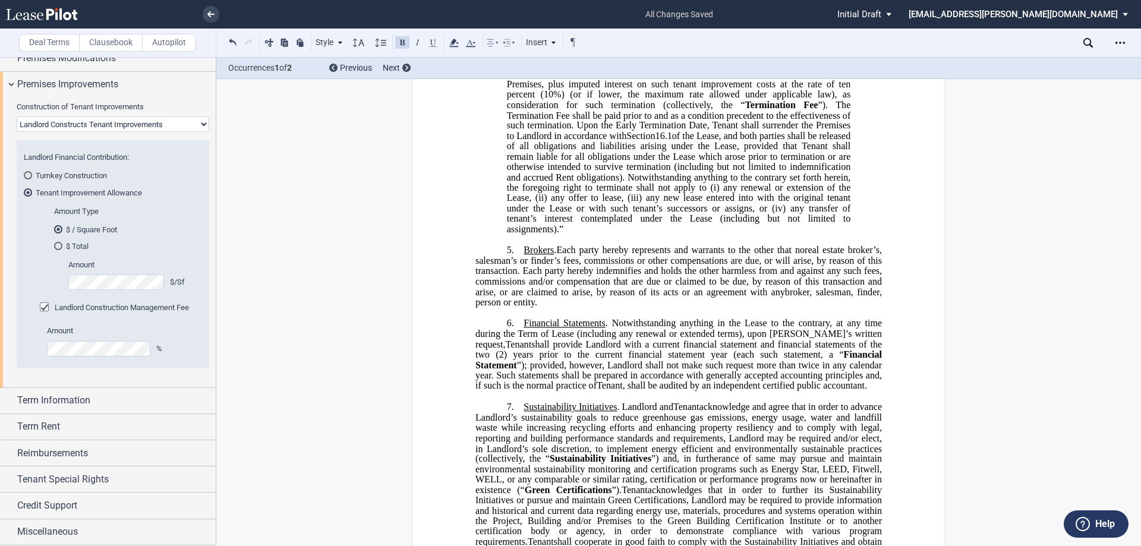
scroll to position [1816, 0]
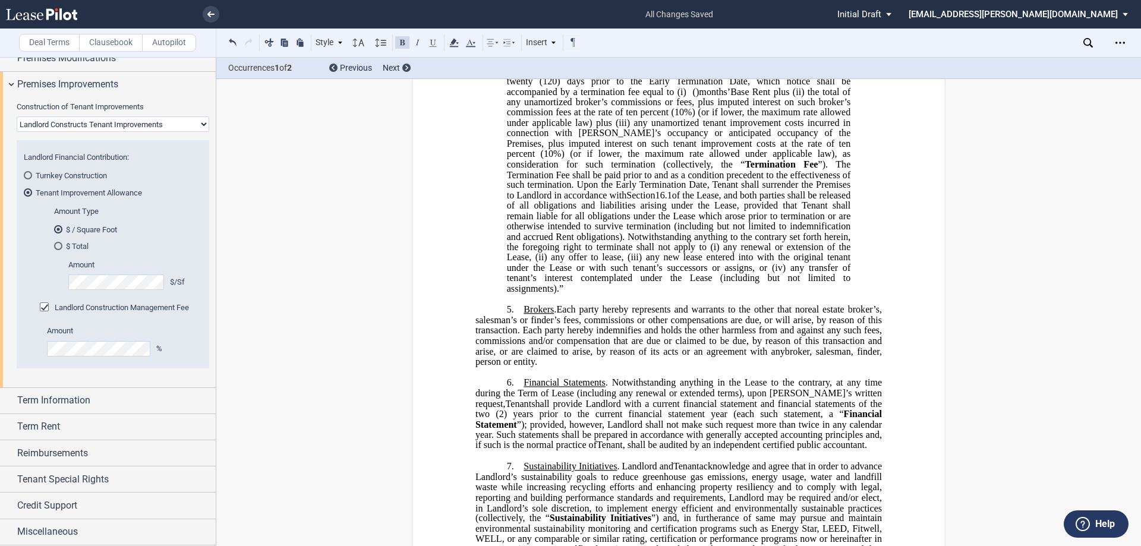
click at [752, 294] on p "So long as Tenant is not in default, Tenant shall have the right to terminate t…" at bounding box center [679, 170] width 344 height 248
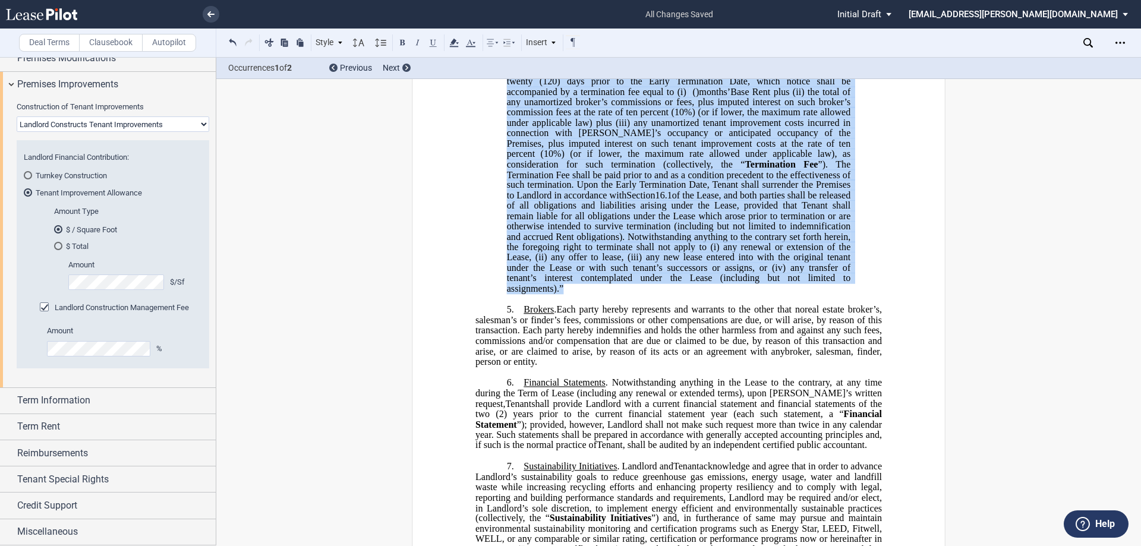
drag, startPoint x: 534, startPoint y: 125, endPoint x: 775, endPoint y: 361, distance: 337.0
click at [775, 294] on p "So long as Tenant is not in default, Tenant shall have the right to terminate t…" at bounding box center [679, 170] width 344 height 248
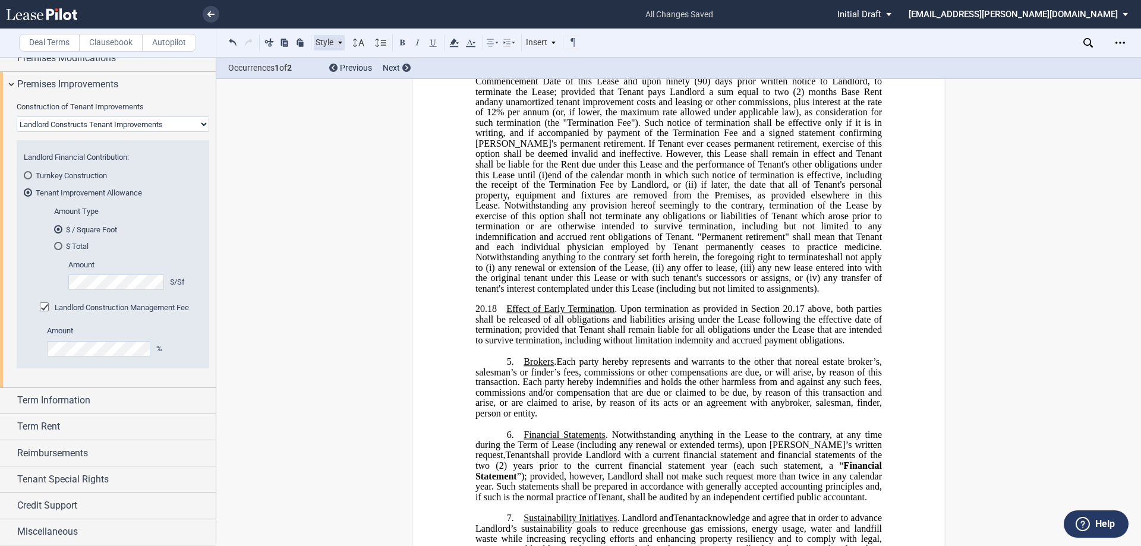
click at [341, 40] on icon at bounding box center [340, 43] width 6 height 6
click at [357, 62] on div "1. Section" at bounding box center [391, 61] width 143 height 10
click at [507, 56] on span "5." at bounding box center [510, 51] width 7 height 11
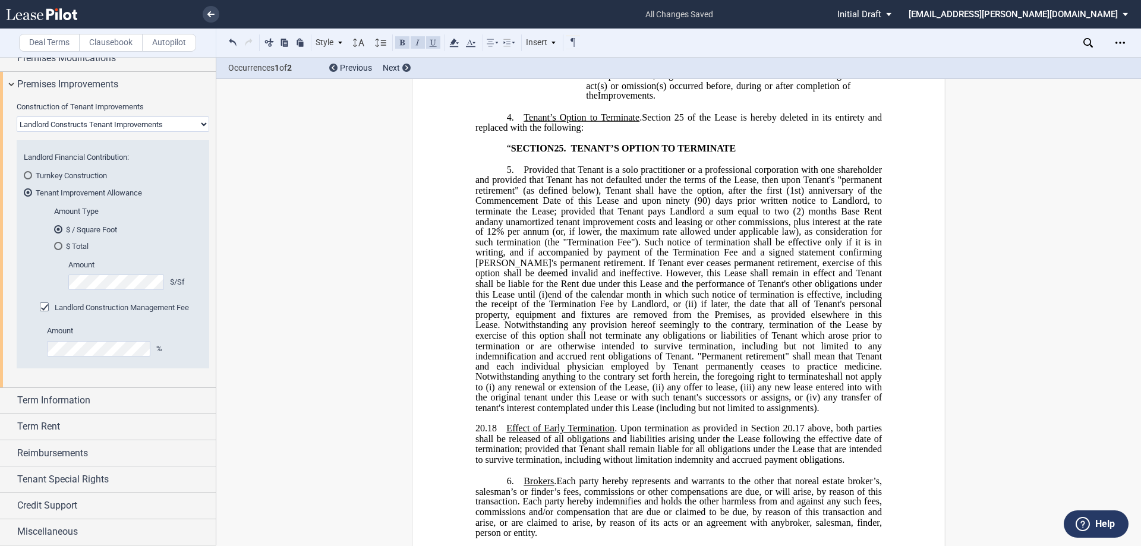
scroll to position [1757, 0]
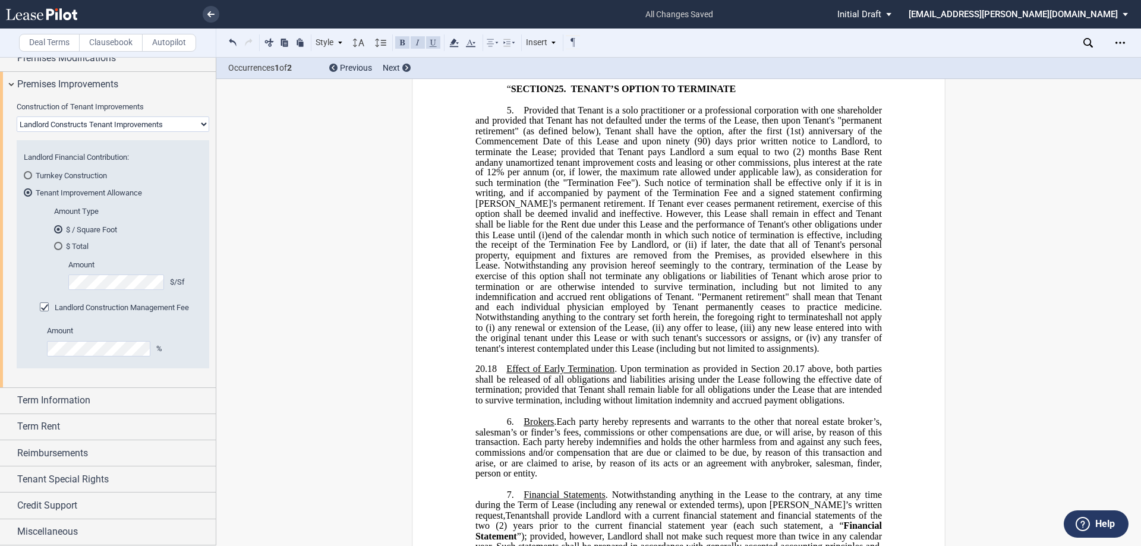
click at [507, 116] on span "5." at bounding box center [510, 110] width 7 height 11
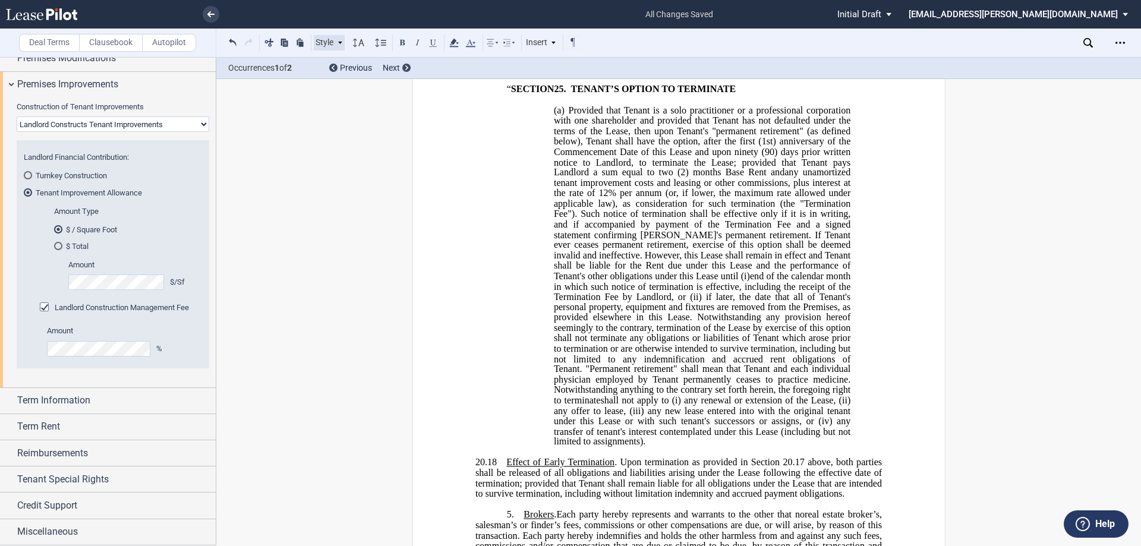
click at [332, 41] on div "Style" at bounding box center [329, 42] width 31 height 15
click at [367, 64] on div "1. Section" at bounding box center [391, 61] width 143 height 10
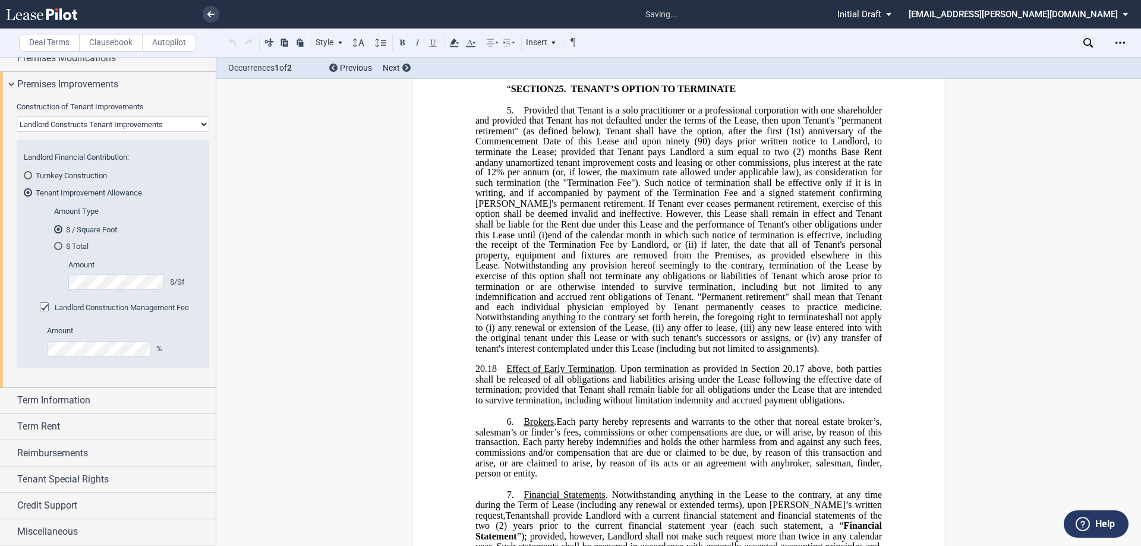
click at [507, 116] on span "5." at bounding box center [510, 110] width 7 height 11
click at [497, 160] on div "﻿ !!SET_LEVEL_0!! !!LEASE_LEVEL_1!! 4. Tenant’s Option to Terminate . Section 2…" at bounding box center [678, 224] width 406 height 364
drag, startPoint x: 878, startPoint y: 476, endPoint x: 481, endPoint y: 184, distance: 492.5
click at [481, 184] on ins "!!SET_LEVEL_0!! !!LEASE_LEVEL_1!! 5. Provided that Tenant is a solo practitione…" at bounding box center [678, 255] width 406 height 301
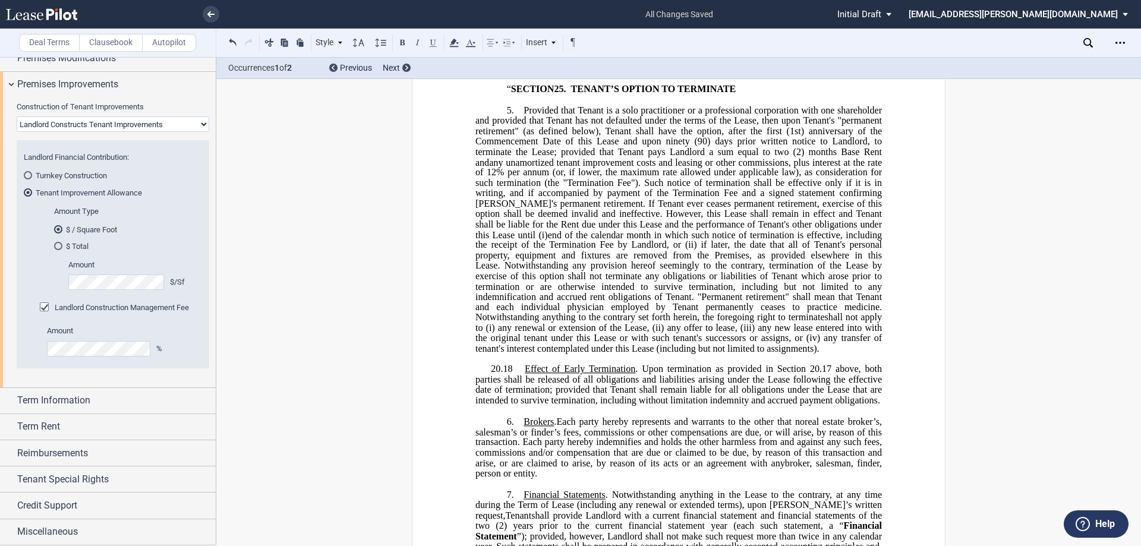
drag, startPoint x: 627, startPoint y: 227, endPoint x: 586, endPoint y: 277, distance: 64.2
click at [565, 219] on span "If Tenant ever ceases permanent retirement, exercise of this option shall be de…" at bounding box center [679, 208] width 409 height 21
drag, startPoint x: 883, startPoint y: 475, endPoint x: 542, endPoint y: 171, distance: 457.5
click at [518, 182] on p "5. Provided that Tenant is a solo practitioner or a professional corporation wi…" at bounding box center [678, 229] width 406 height 249
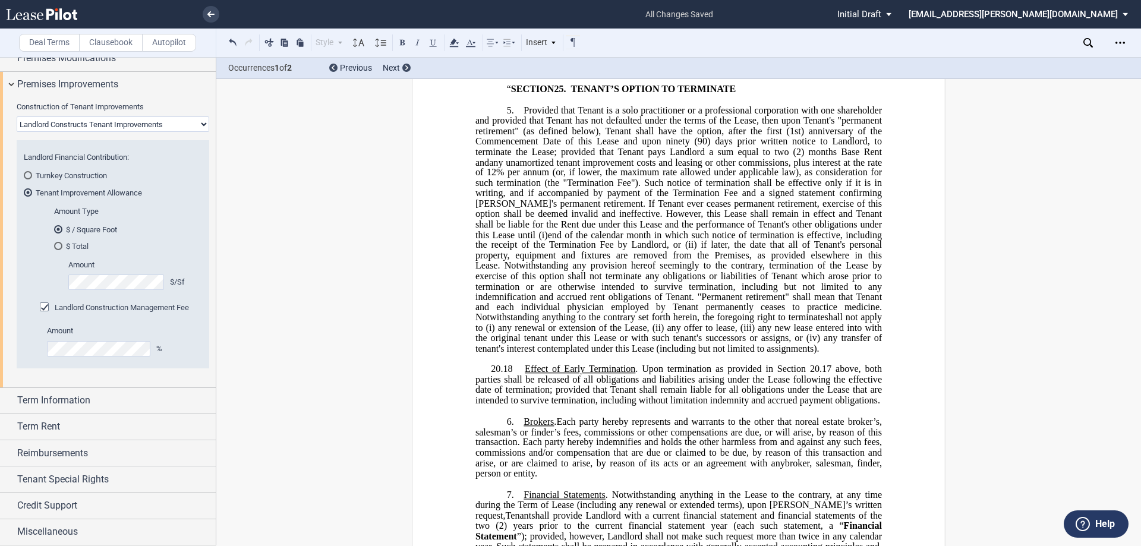
click at [321, 42] on div "Style 1. Section (a) Subsection (a) Subsection 1 a) Subsection 2 Normal" at bounding box center [329, 42] width 31 height 15
click at [537, 168] on span "Provided that Tenant is a solo practitioner or a professional corporation with …" at bounding box center [679, 136] width 409 height 62
click at [519, 180] on p "5. Provided that Tenant is a solo practitioner or a professional corporation wi…" at bounding box center [678, 229] width 406 height 249
drag, startPoint x: 336, startPoint y: 37, endPoint x: 346, endPoint y: 50, distance: 16.5
click at [339, 40] on div "Style 1. Section (a) Subsection (a) Subsection 1 a) Subsection 2 Normal" at bounding box center [329, 42] width 31 height 15
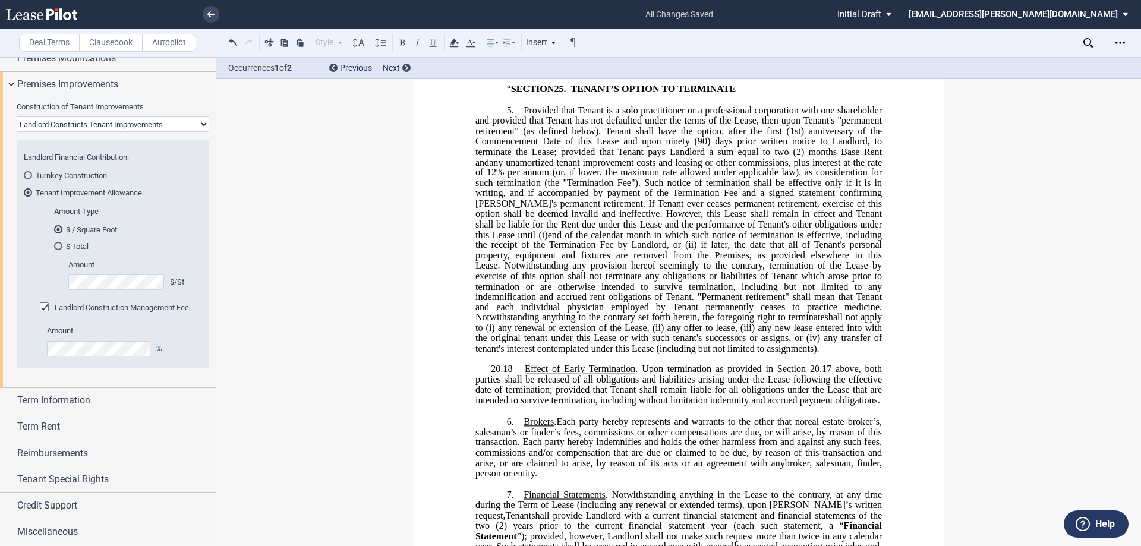
click at [526, 168] on span "Provided that Tenant is a solo practitioner or a professional corporation with …" at bounding box center [679, 136] width 409 height 62
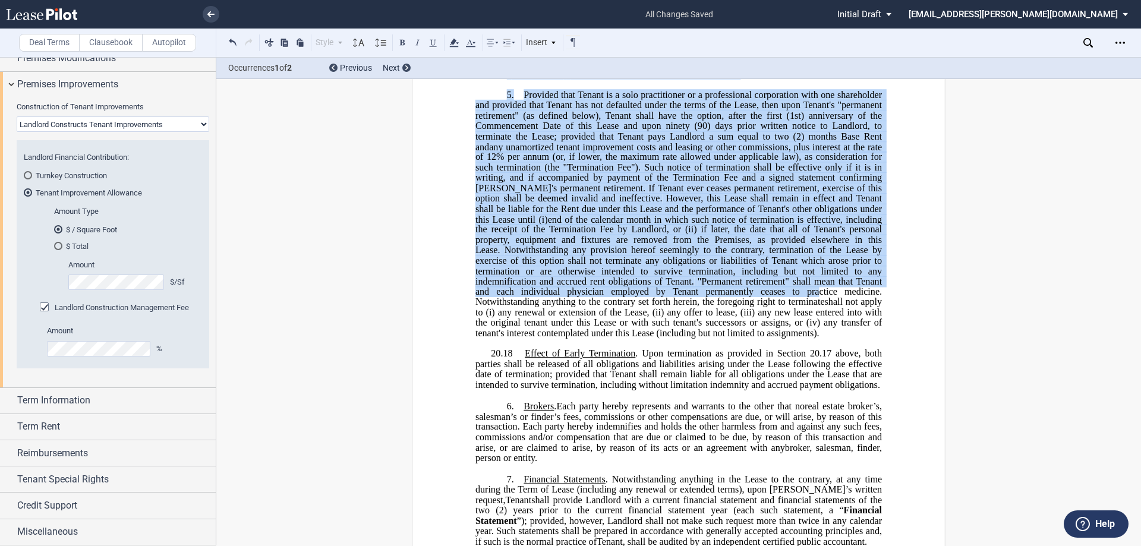
scroll to position [1816, 0]
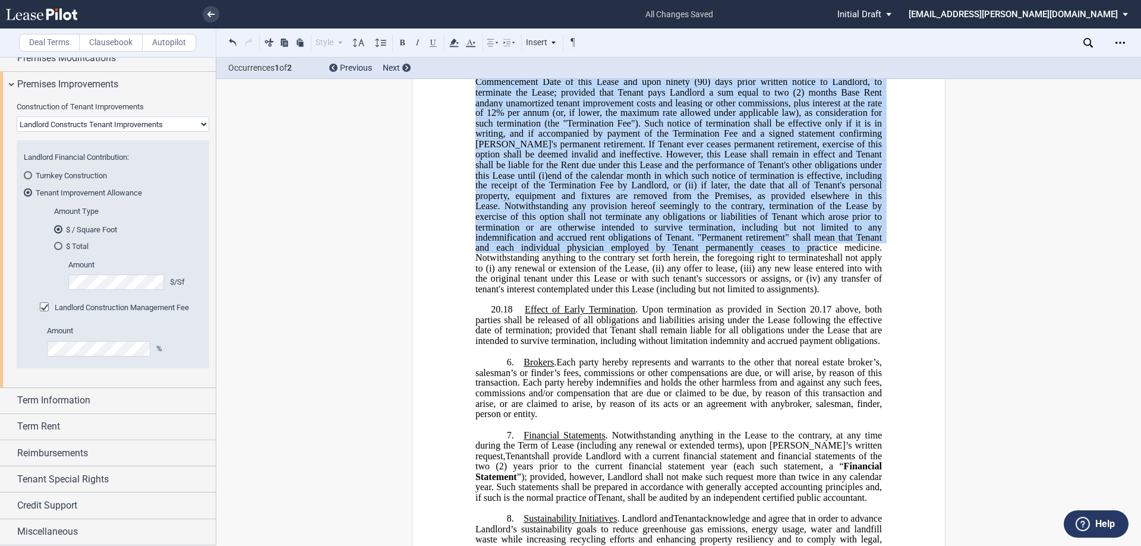
drag, startPoint x: 496, startPoint y: 132, endPoint x: 869, endPoint y: 405, distance: 462.6
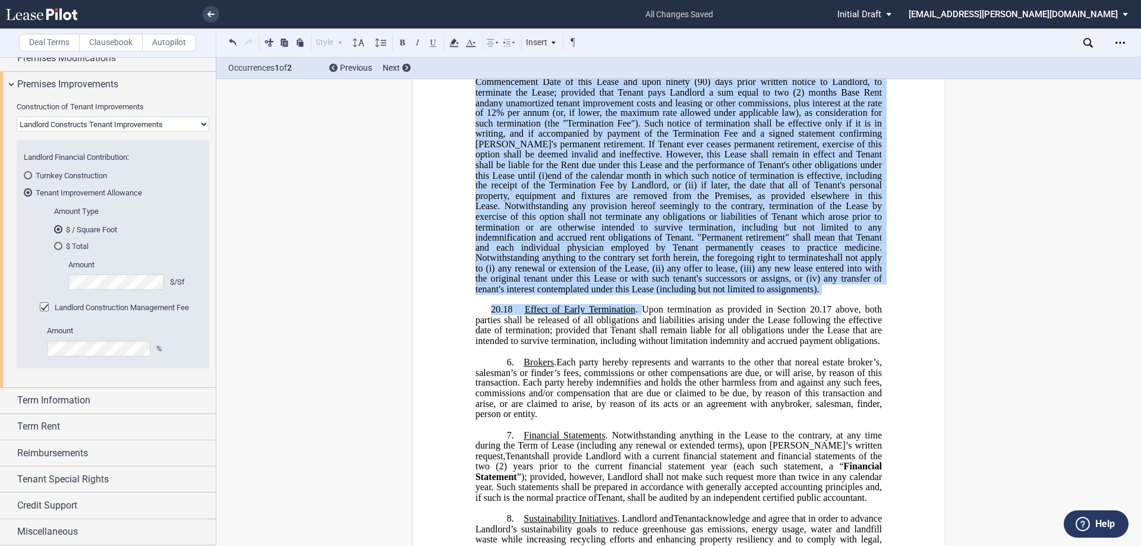
drag, startPoint x: 696, startPoint y: 298, endPoint x: 468, endPoint y: 220, distance: 241.7
click at [237, 39] on button at bounding box center [233, 42] width 14 height 14
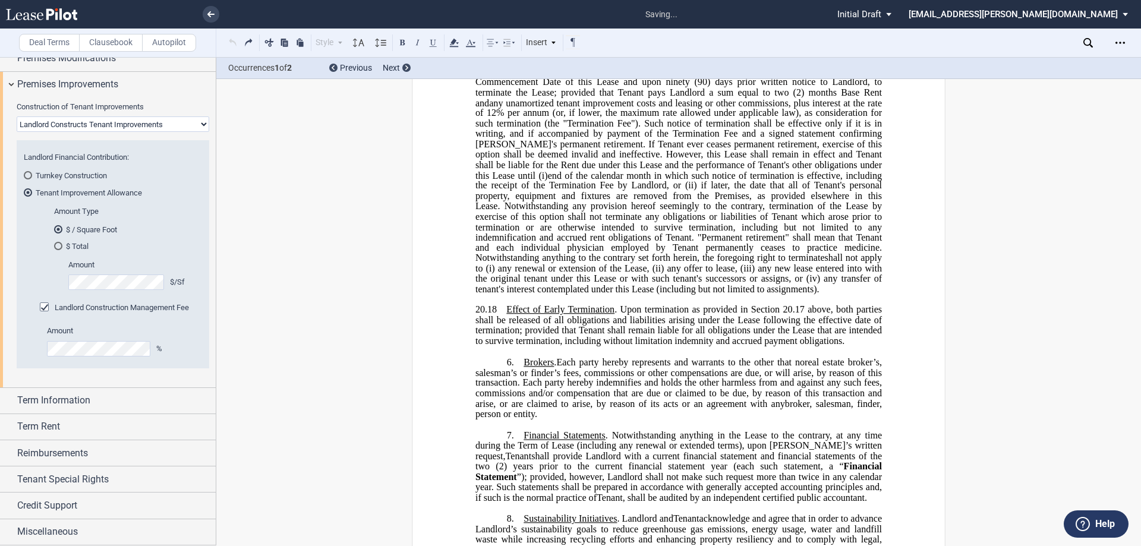
click at [237, 39] on div "Style 1. Section (a) Subsection (a) Subsection 1 a) Subsection 2 Normal Normal …" at bounding box center [403, 42] width 355 height 15
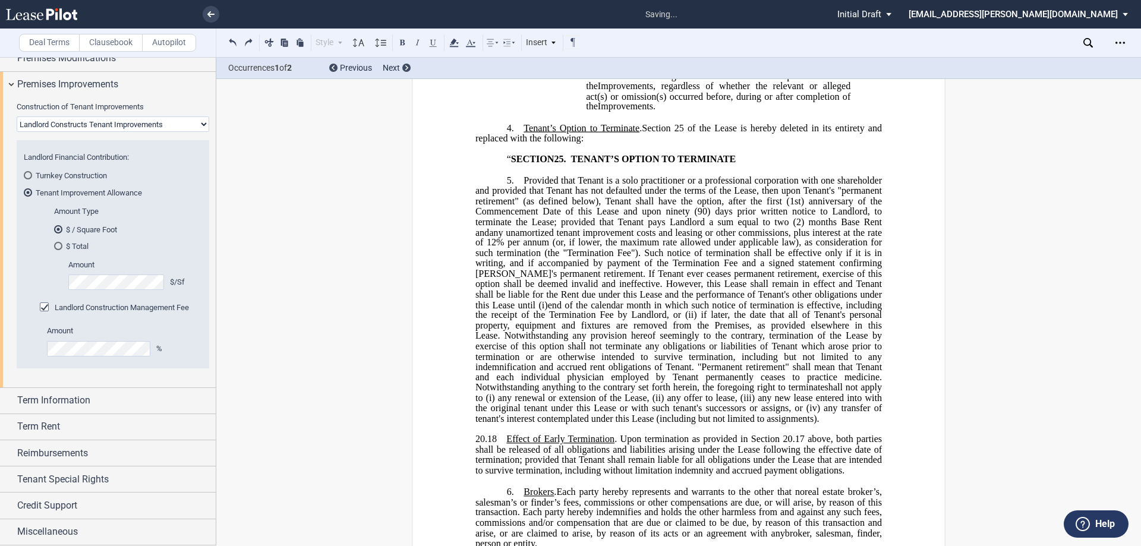
scroll to position [1638, 0]
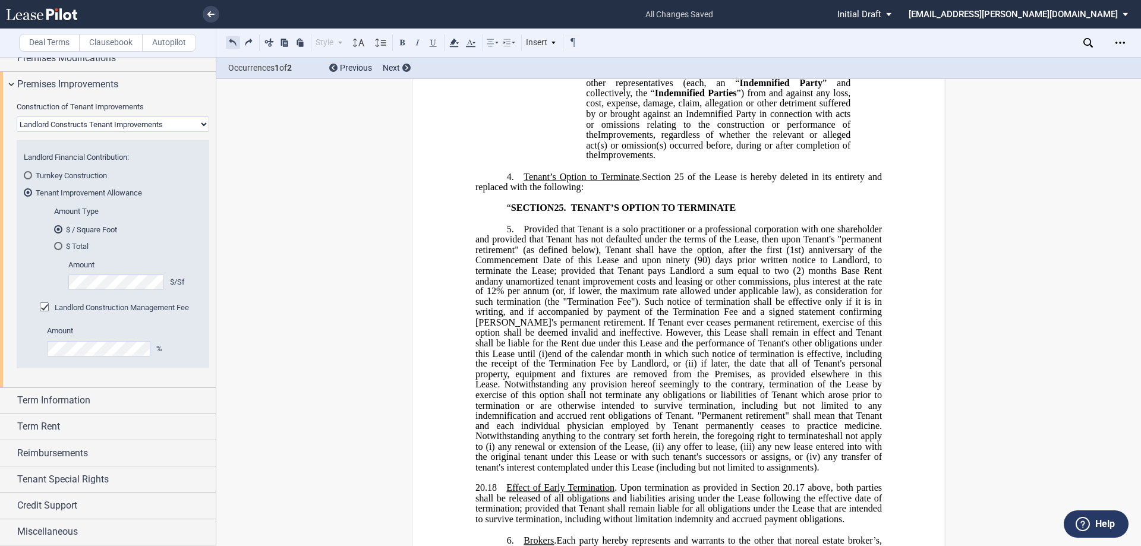
click at [233, 42] on button at bounding box center [233, 42] width 14 height 14
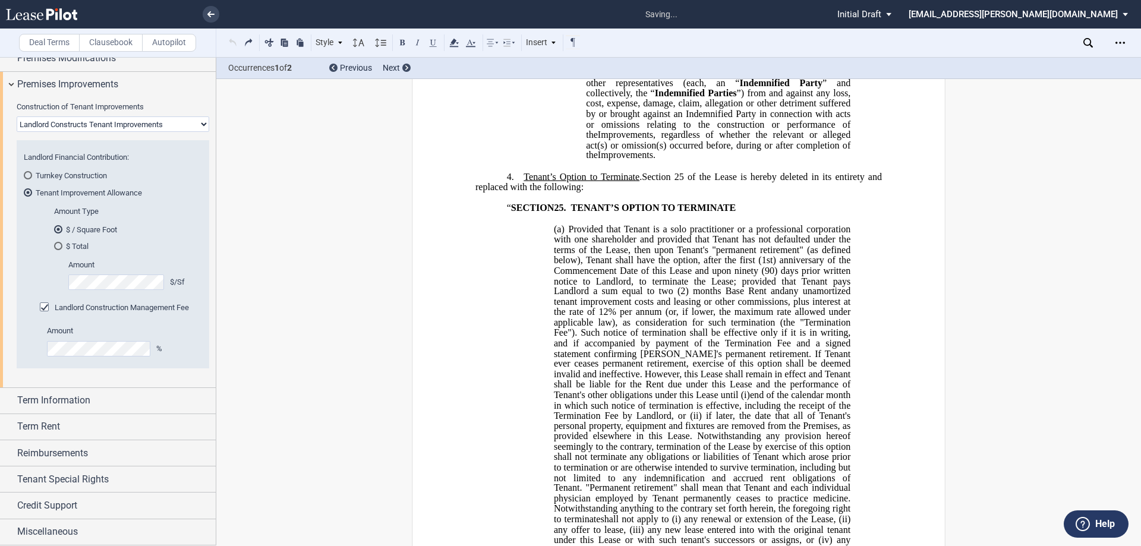
click at [233, 42] on div "Style 1. Section (a) Subsection (a) Subsection 1 a) Subsection 2 Normal Normal …" at bounding box center [403, 42] width 355 height 15
click at [233, 42] on button at bounding box center [233, 42] width 14 height 14
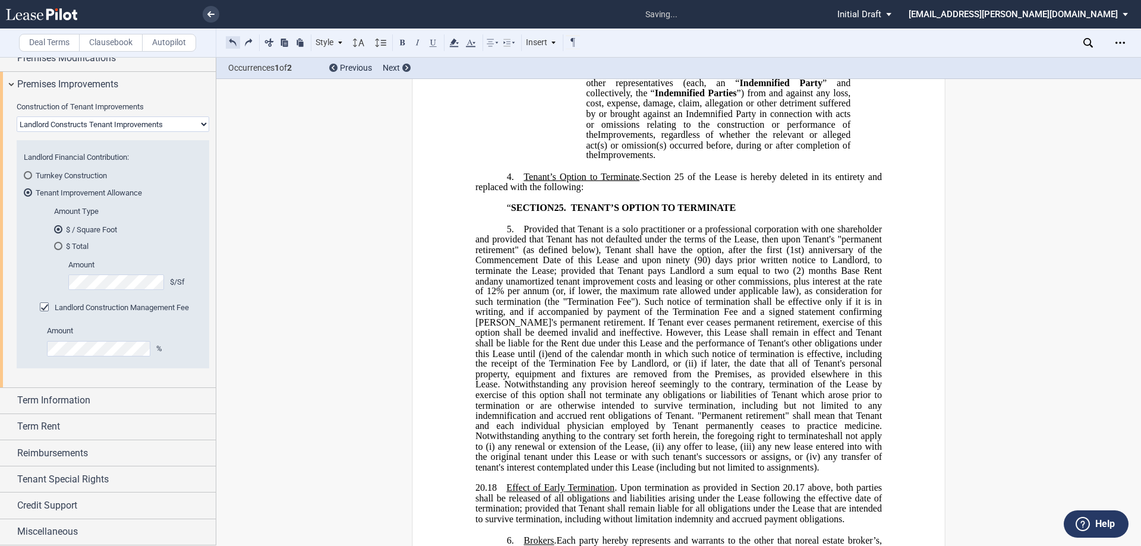
click at [233, 42] on button at bounding box center [233, 42] width 14 height 14
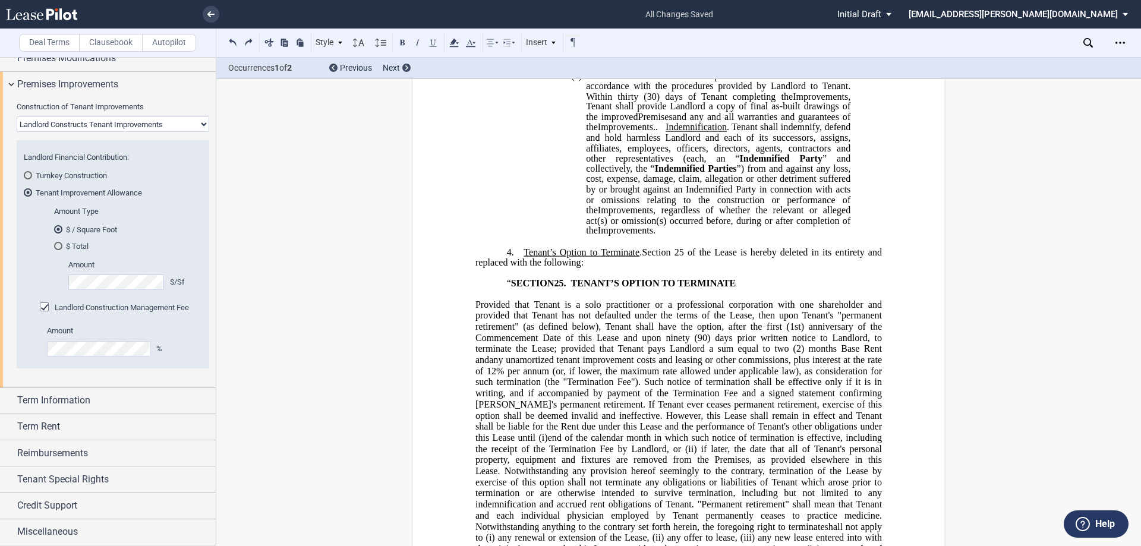
scroll to position [1578, 0]
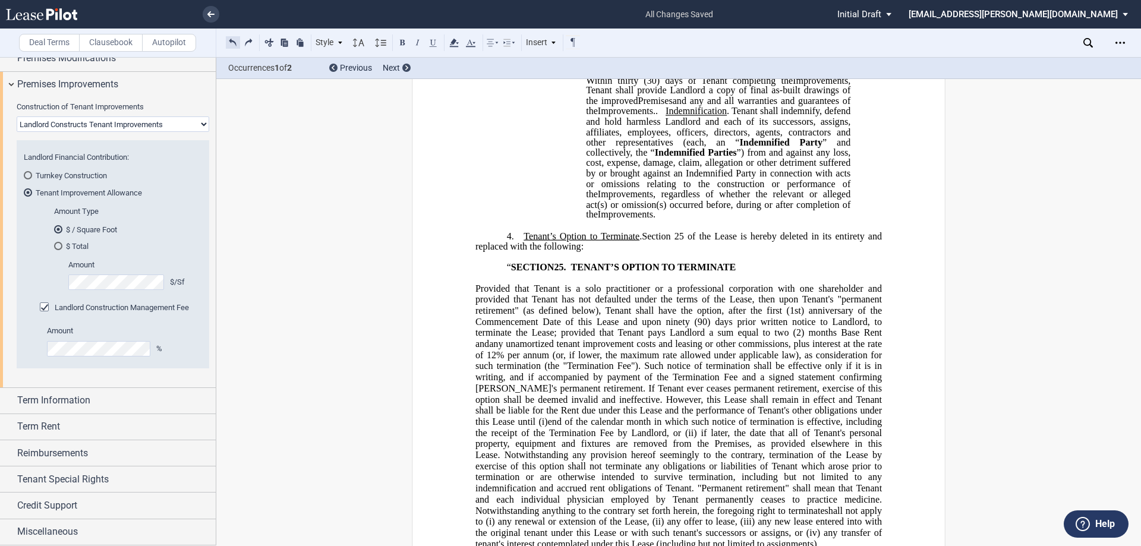
click at [234, 37] on button at bounding box center [233, 42] width 14 height 14
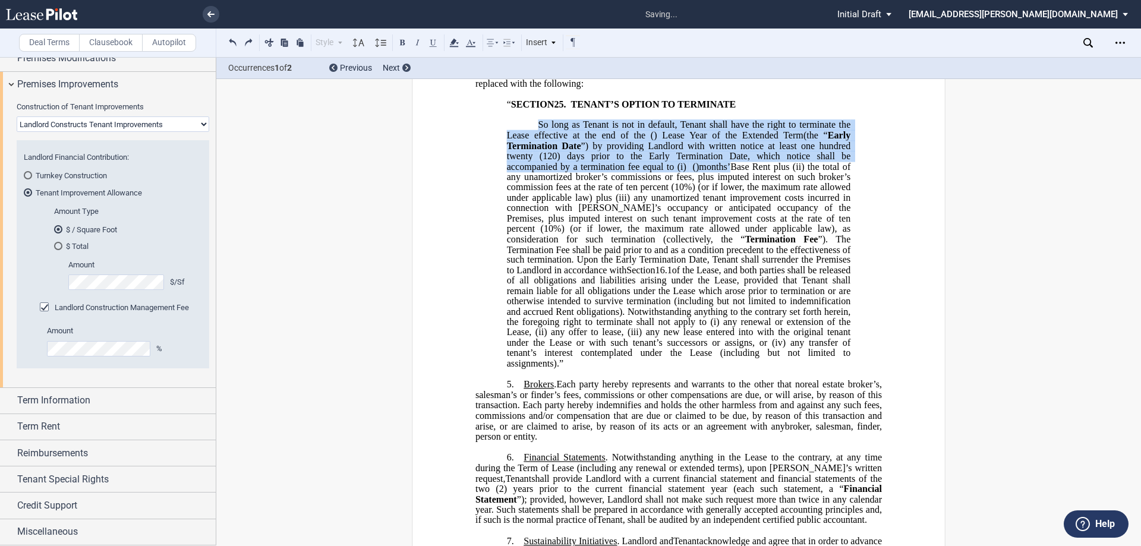
scroll to position [1627, 0]
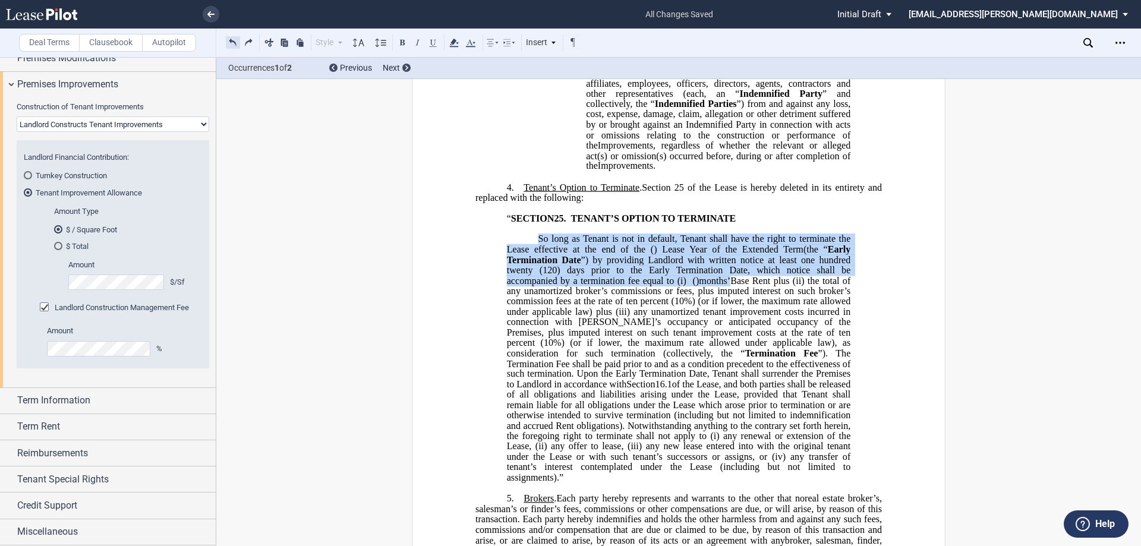
click at [232, 43] on button at bounding box center [233, 42] width 14 height 14
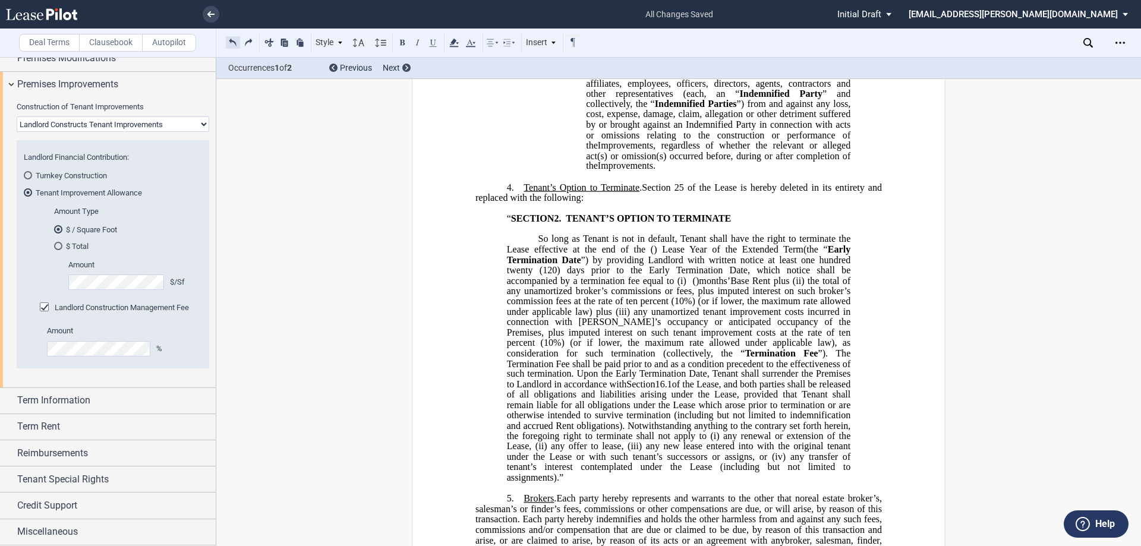
click at [232, 43] on button at bounding box center [233, 42] width 14 height 14
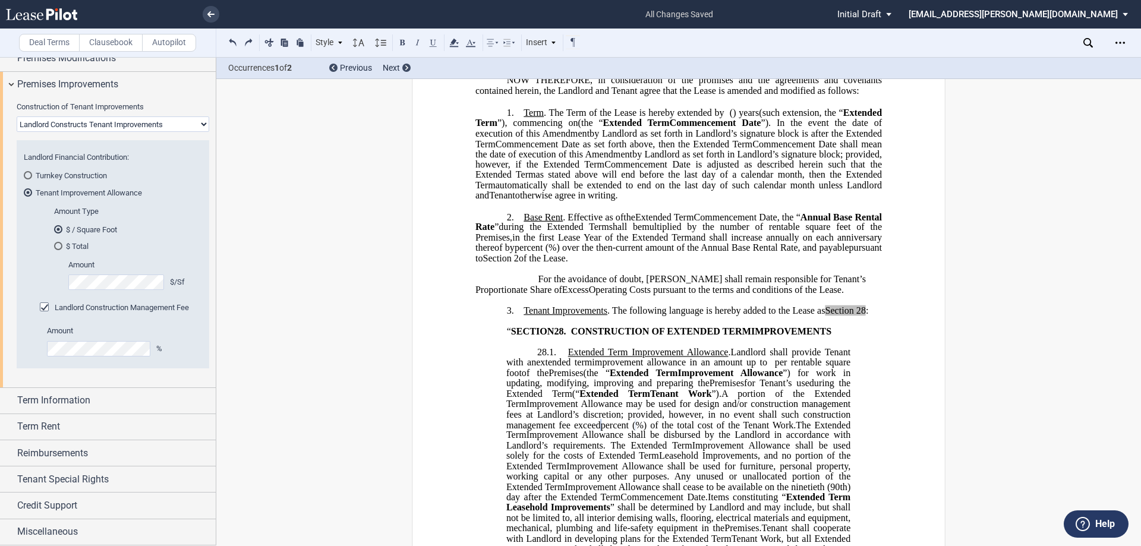
scroll to position [260, 0]
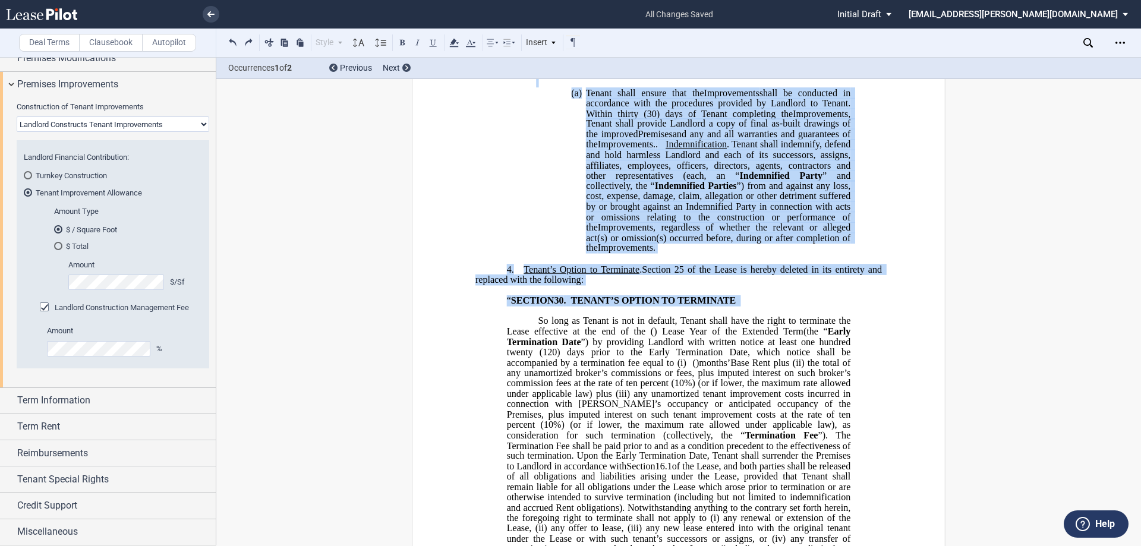
scroll to position [1568, 0]
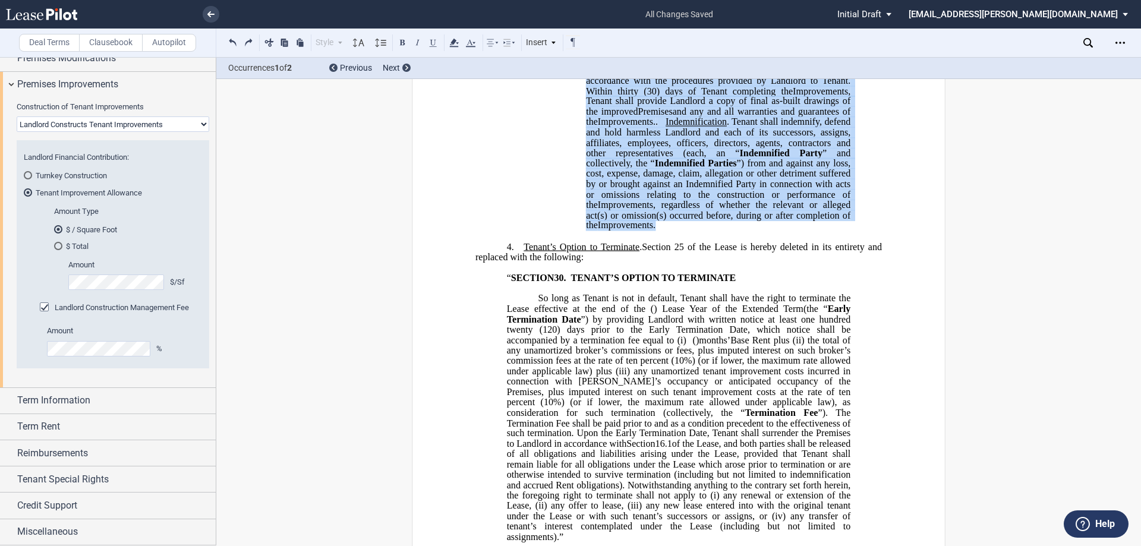
drag, startPoint x: 503, startPoint y: 359, endPoint x: 758, endPoint y: 294, distance: 263.2
click at [758, 294] on div "﻿ !!CUSTOM_FOOTER_DISTANCE_0.1!! !!CUSTOM_FOOTER_START!! ﻿ !!CUSTOM_PAGE_NUMBER…" at bounding box center [678, 87] width 406 height 3034
copy div "﻿ “ LOREMIP 41 . DOLORSITAMET CO ADIPISCI ELIT ﻿ ﻿ SEDDOEIU TEMP INC UTLABOREE …"
click at [75, 505] on span "Credit Support" at bounding box center [47, 506] width 60 height 14
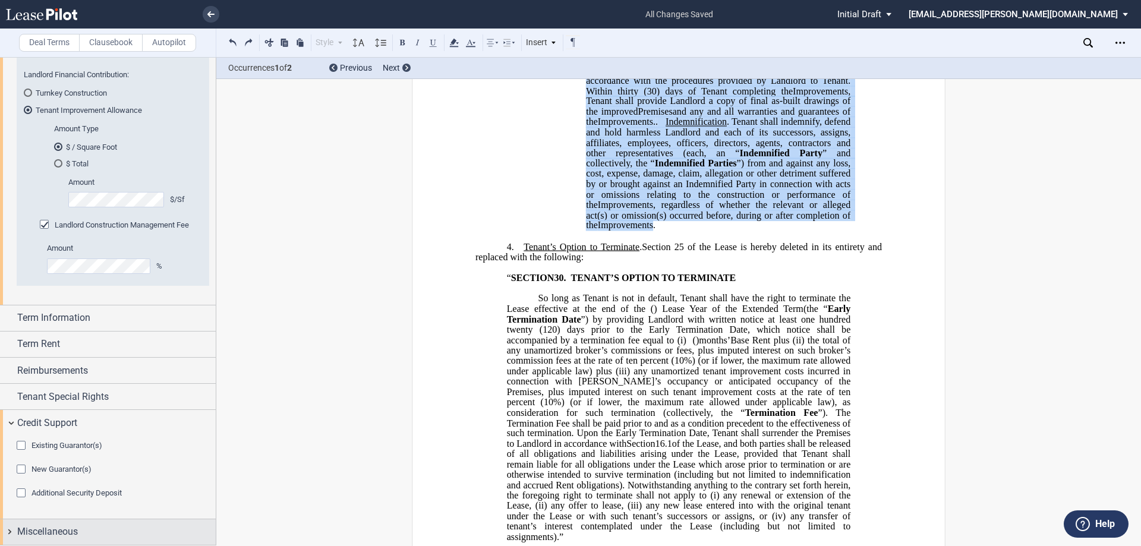
click at [77, 538] on span "Miscellaneous" at bounding box center [47, 532] width 61 height 14
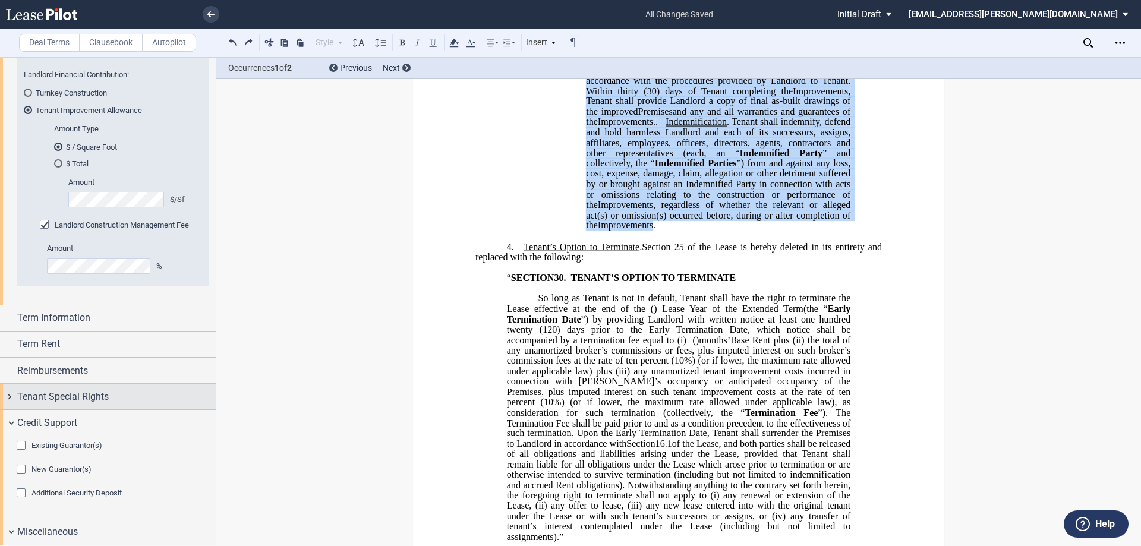
scroll to position [393, 0]
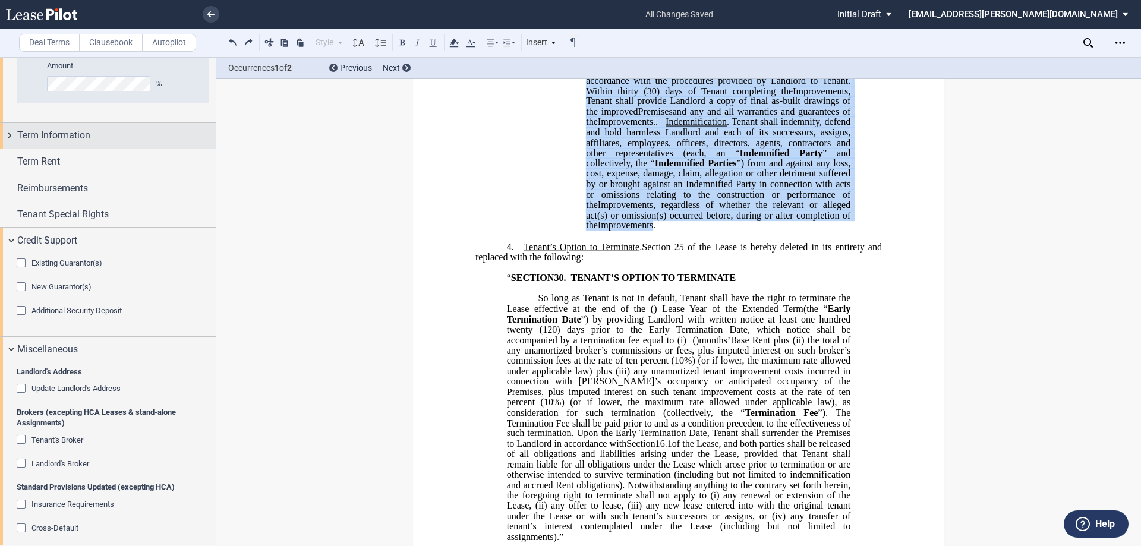
click at [86, 138] on span "Term Information" at bounding box center [53, 135] width 73 height 14
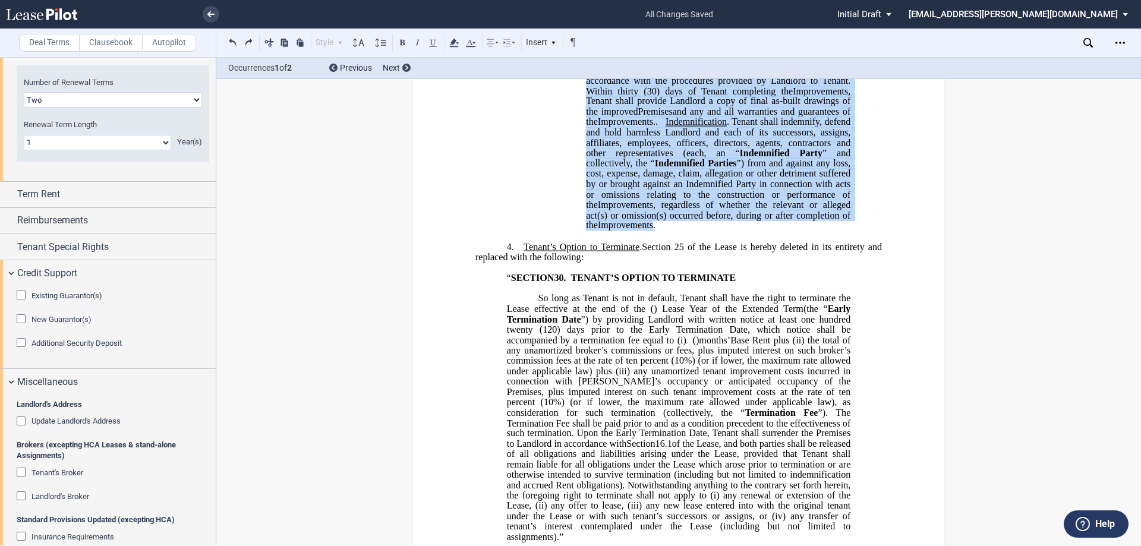
scroll to position [701, 0]
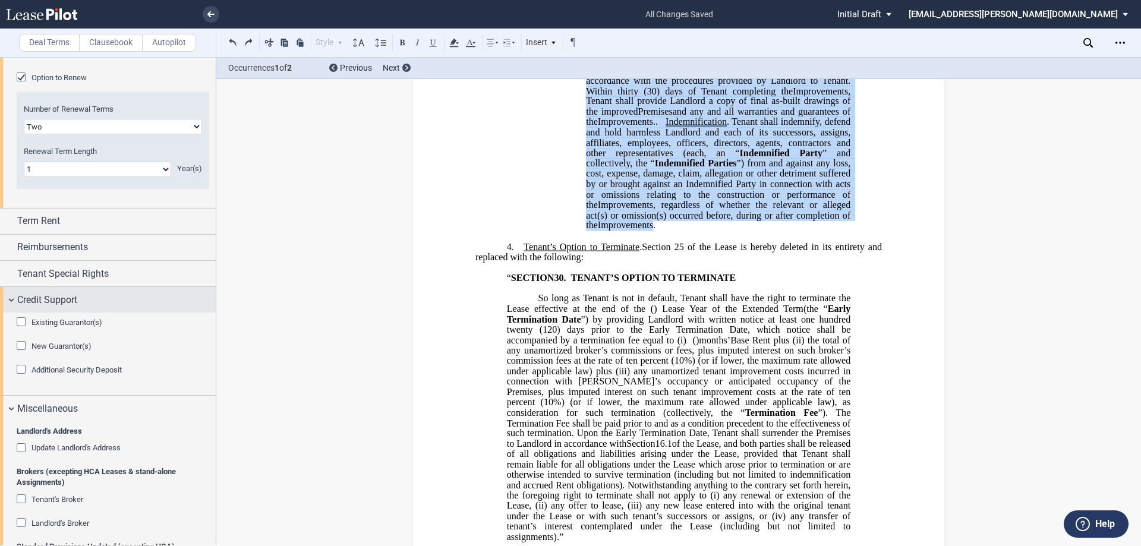
click at [70, 304] on span "Credit Support" at bounding box center [47, 300] width 60 height 14
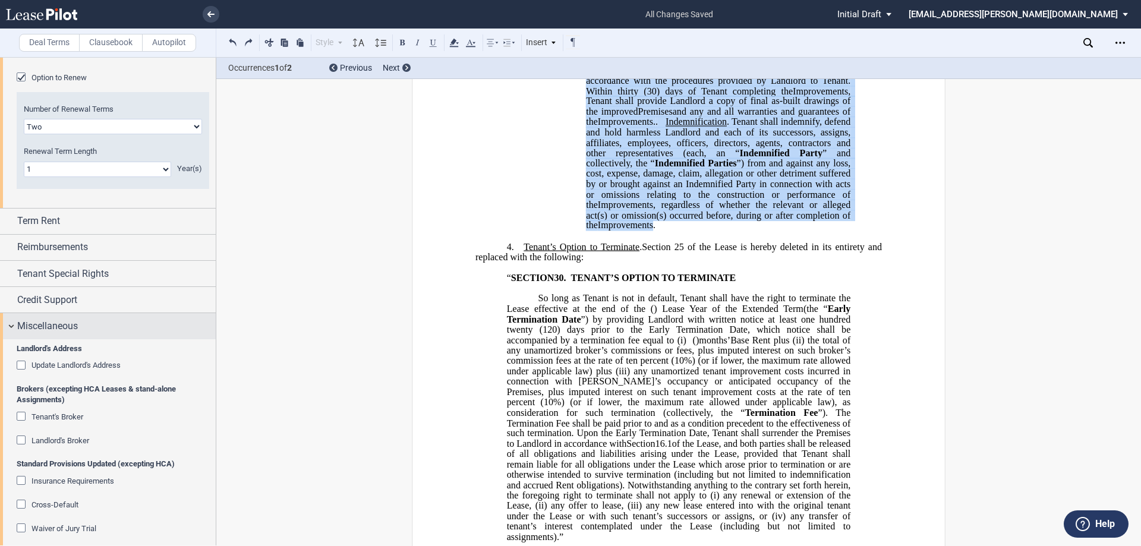
click at [68, 321] on span "Miscellaneous" at bounding box center [47, 326] width 61 height 14
click at [29, 319] on span "Miscellaneous" at bounding box center [47, 326] width 61 height 14
click at [61, 330] on span "Miscellaneous" at bounding box center [47, 326] width 61 height 14
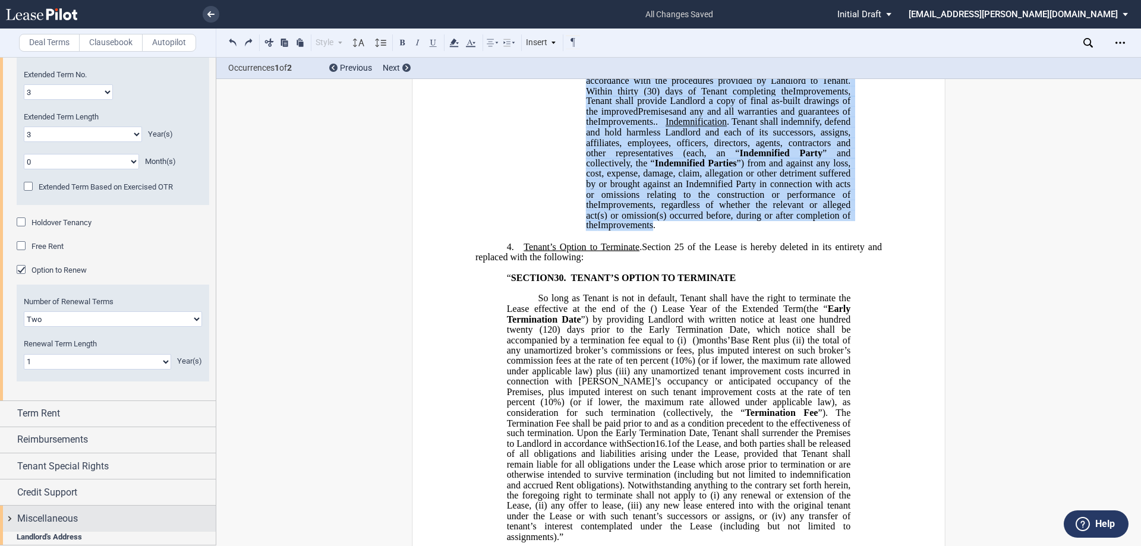
scroll to position [496, 0]
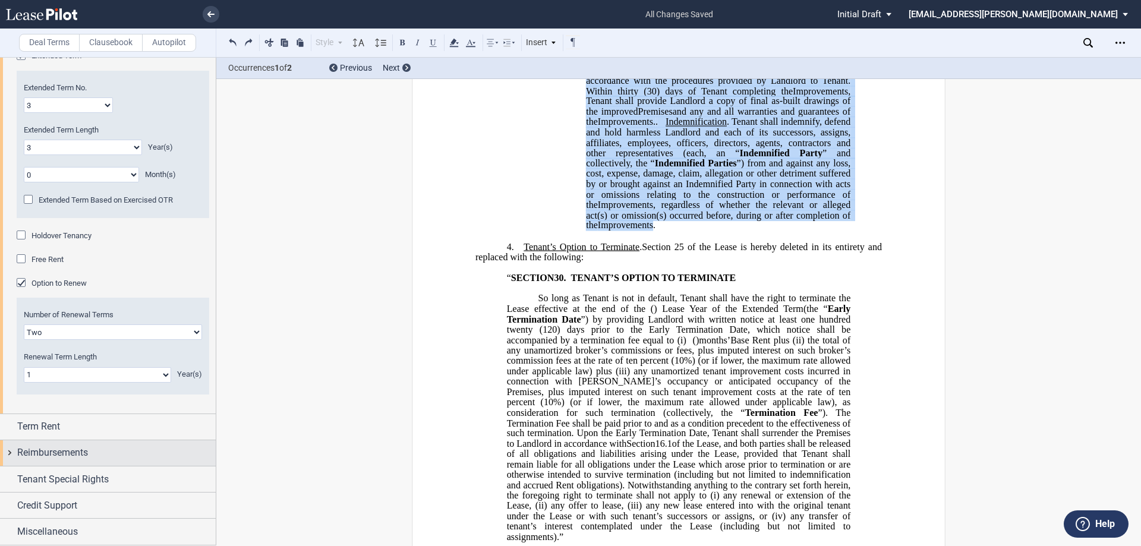
click at [81, 450] on span "Reimbursements" at bounding box center [52, 453] width 71 height 14
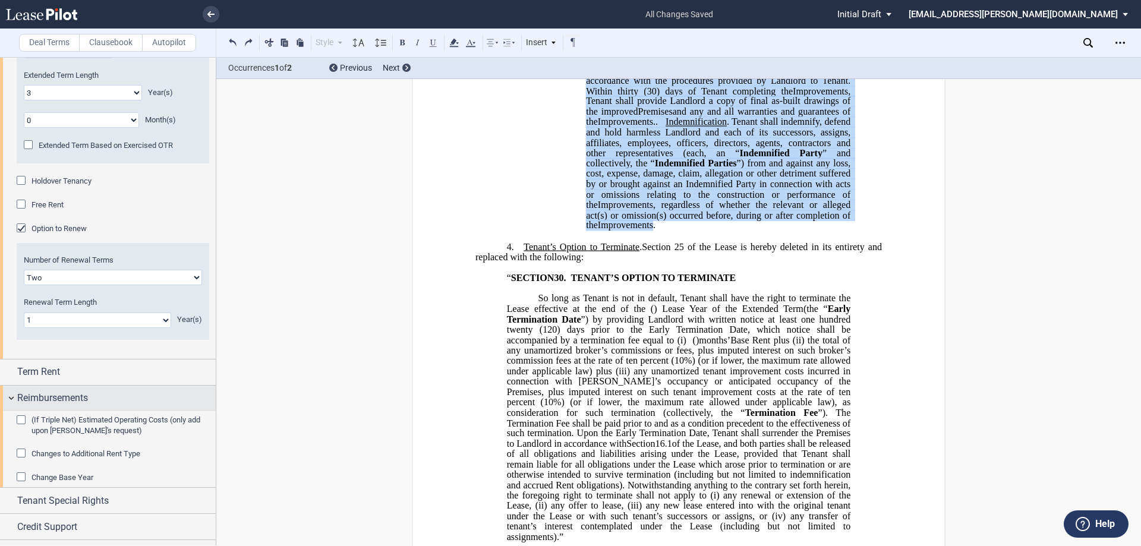
scroll to position [588, 0]
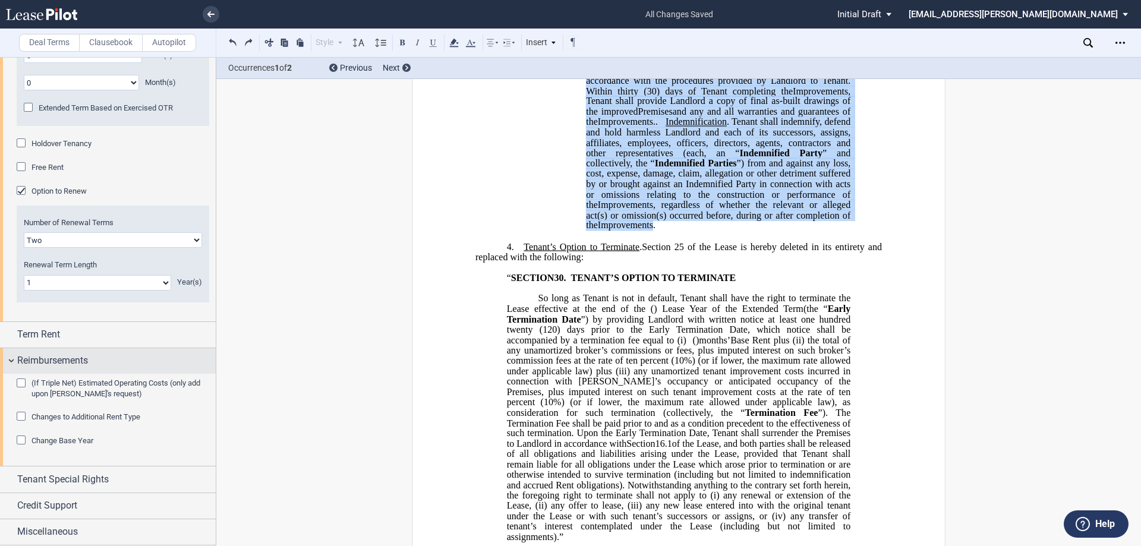
click at [51, 357] on span "Reimbursements" at bounding box center [52, 361] width 71 height 14
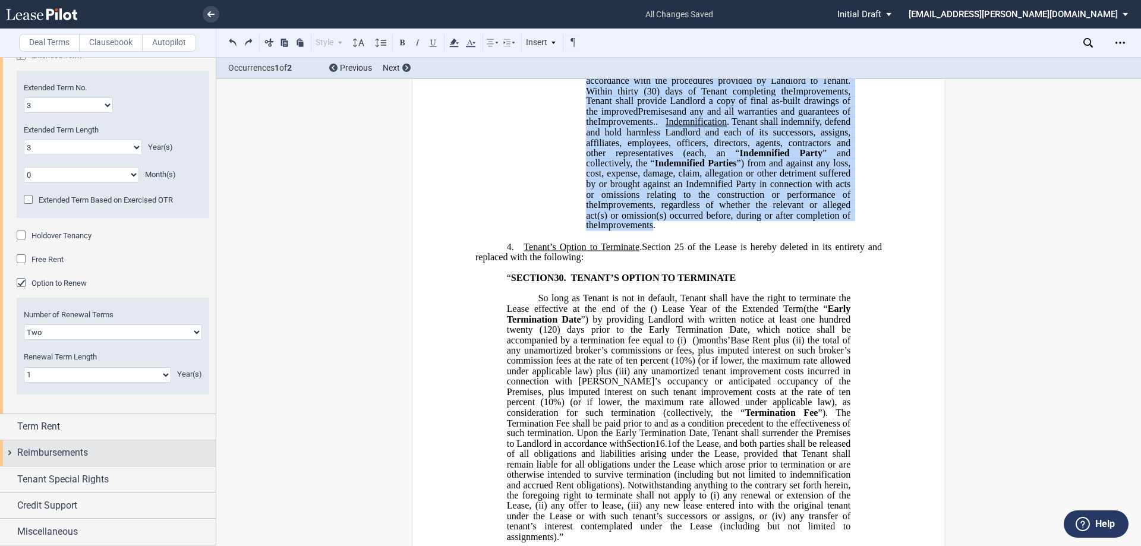
scroll to position [496, 0]
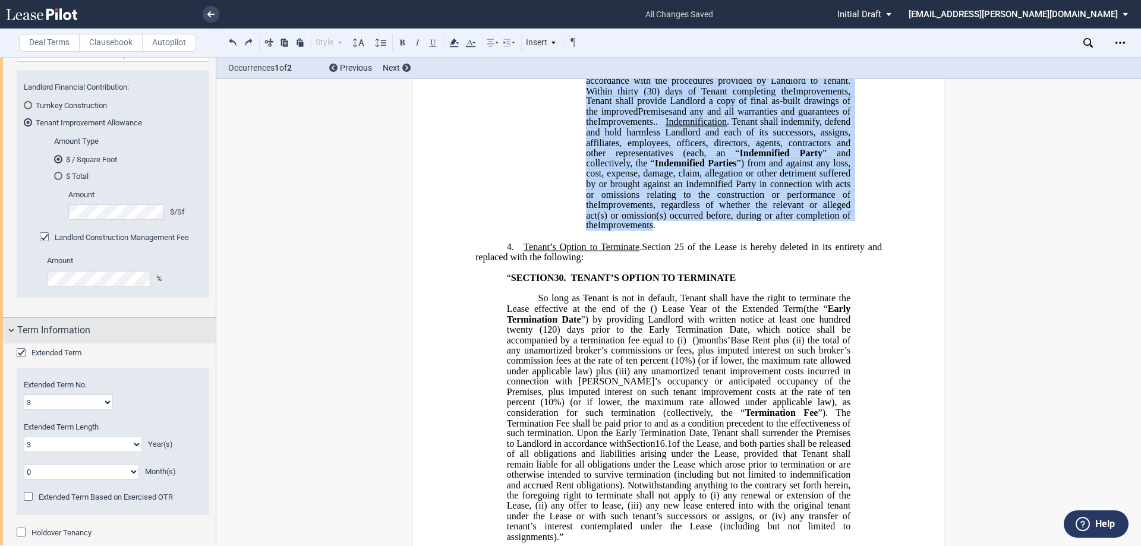
click at [65, 332] on span "Term Information" at bounding box center [53, 330] width 73 height 14
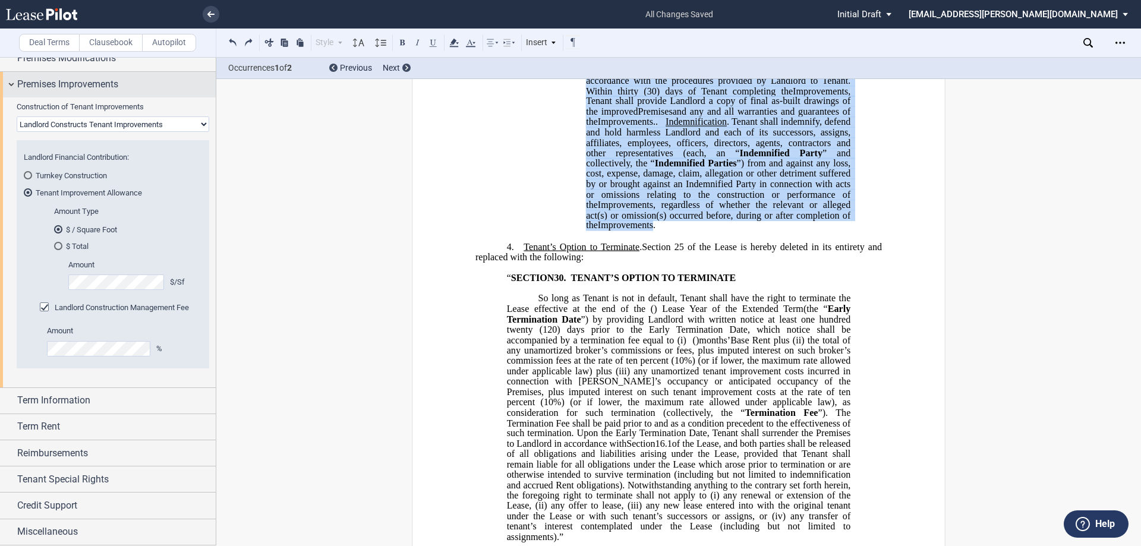
scroll to position [0, 0]
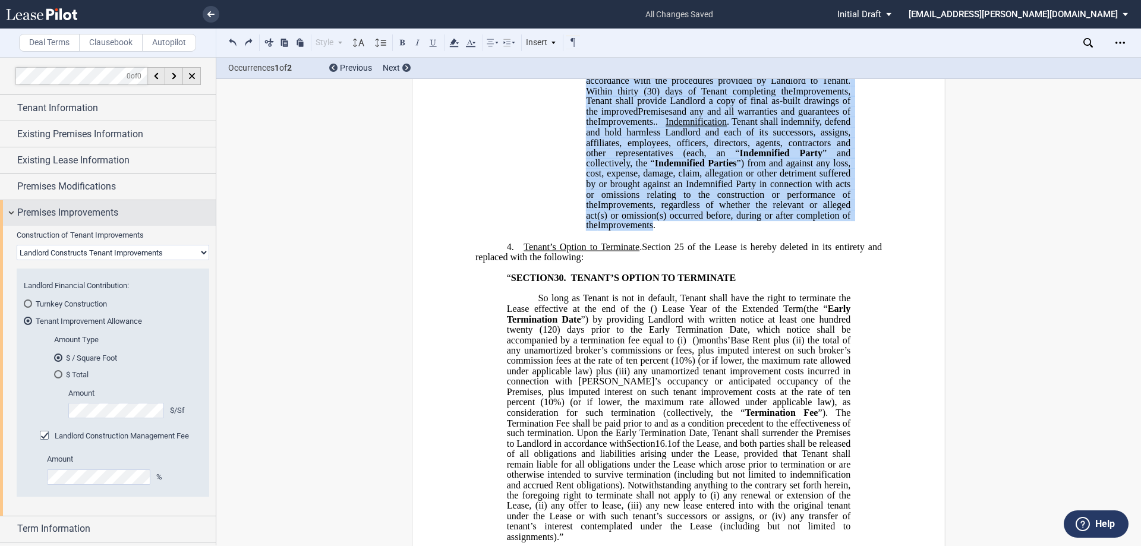
click at [81, 213] on span "Premises Improvements" at bounding box center [67, 213] width 101 height 14
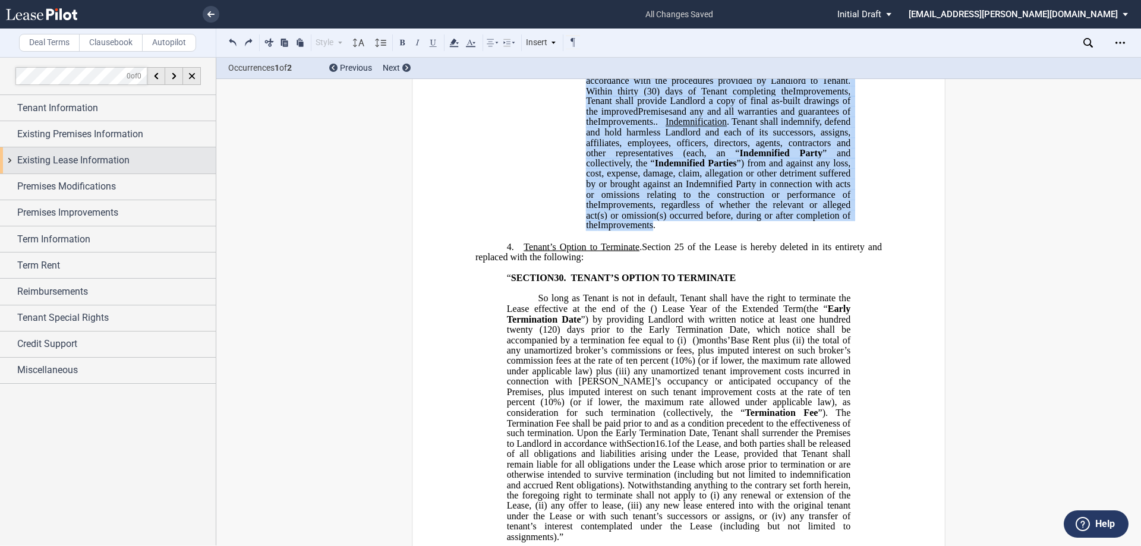
click at [109, 158] on span "Existing Lease Information" at bounding box center [73, 160] width 112 height 14
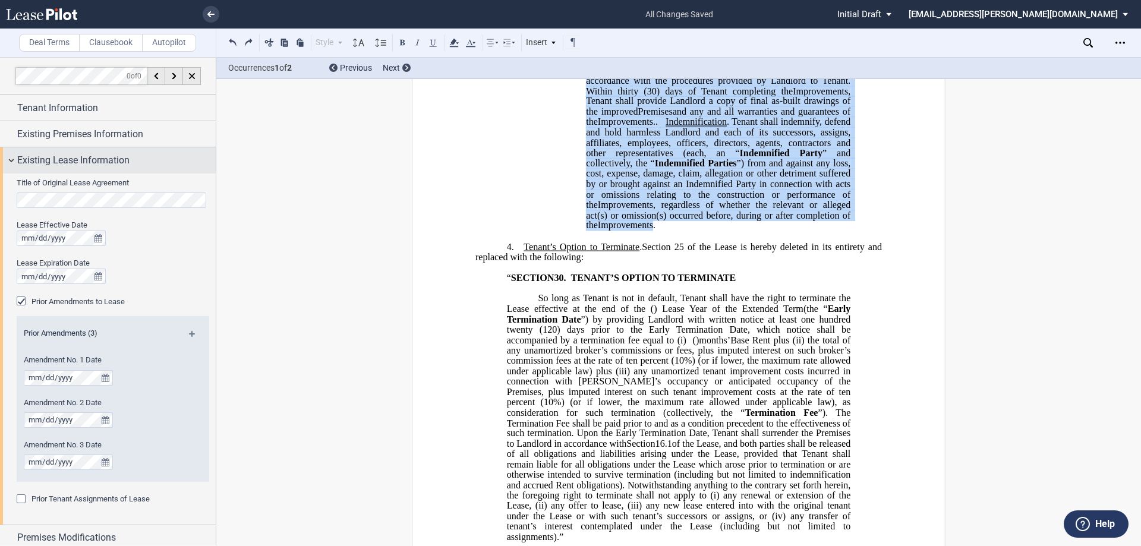
click at [107, 156] on span "Existing Lease Information" at bounding box center [73, 160] width 112 height 14
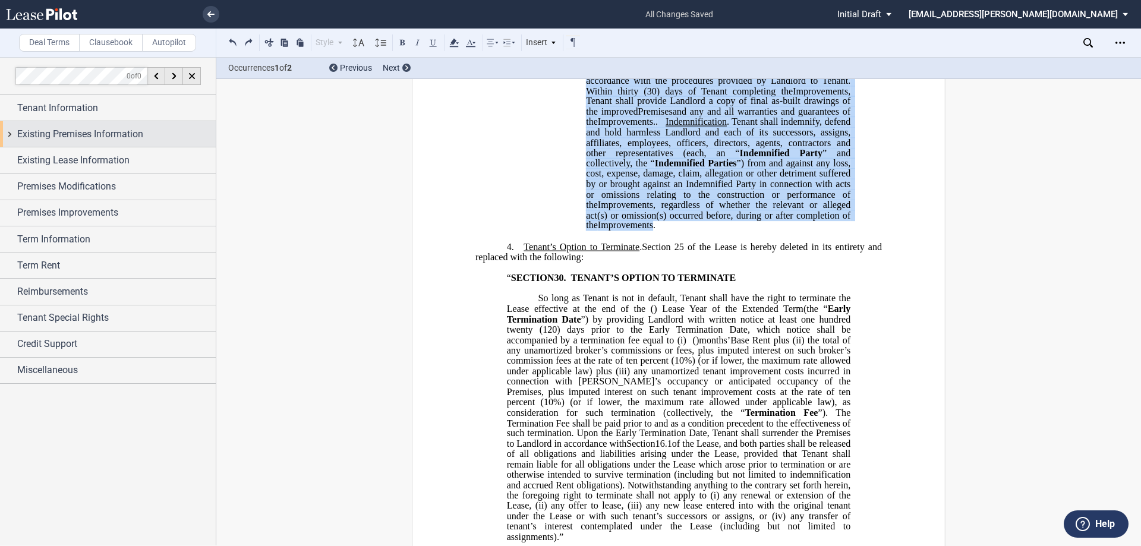
click at [118, 135] on span "Existing Premises Information" at bounding box center [80, 134] width 126 height 14
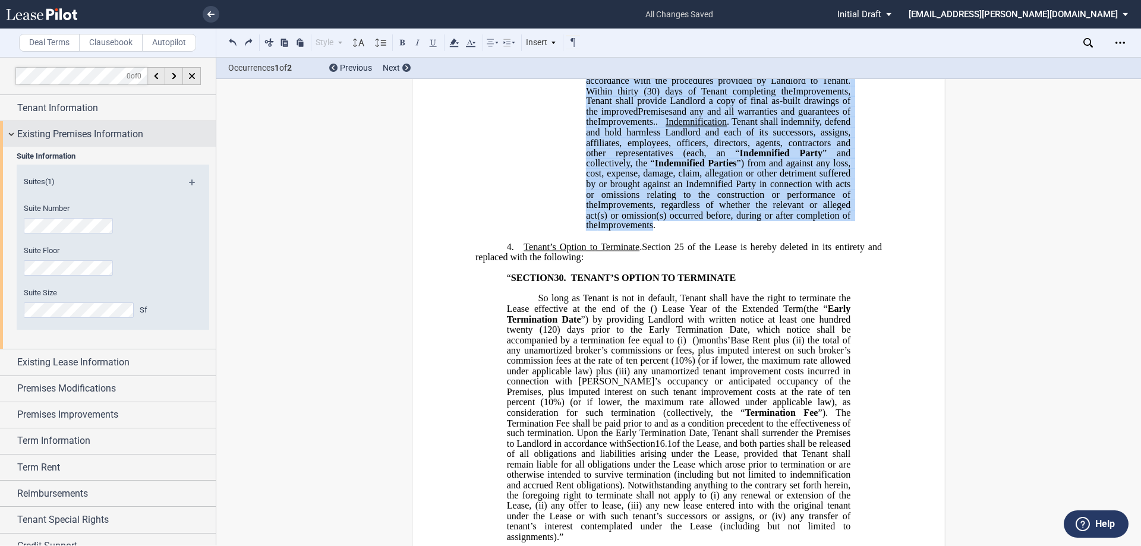
click at [118, 135] on span "Existing Premises Information" at bounding box center [80, 134] width 126 height 14
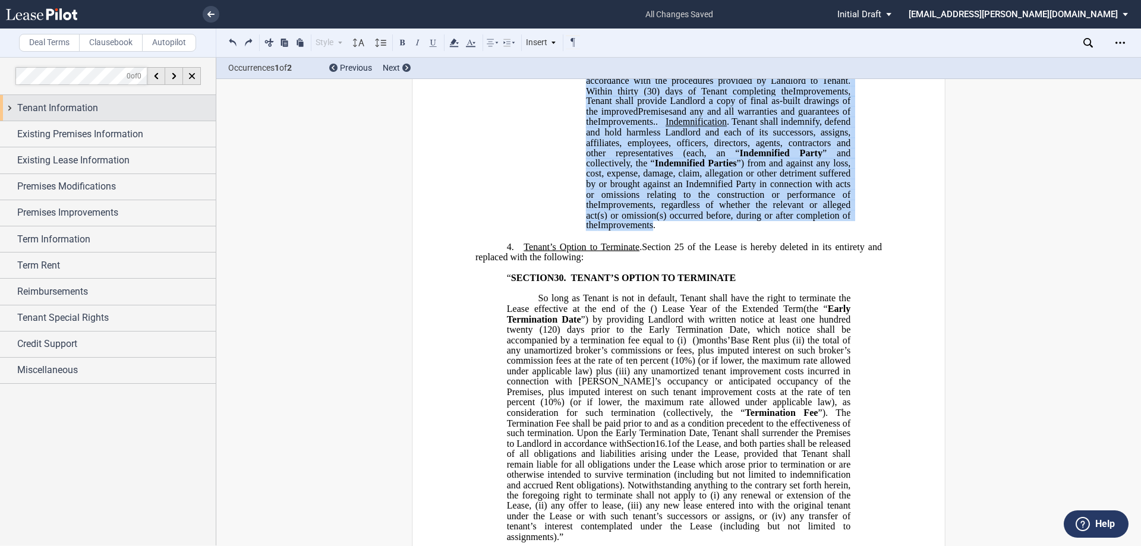
click at [118, 105] on div "Tenant Information" at bounding box center [116, 108] width 198 height 14
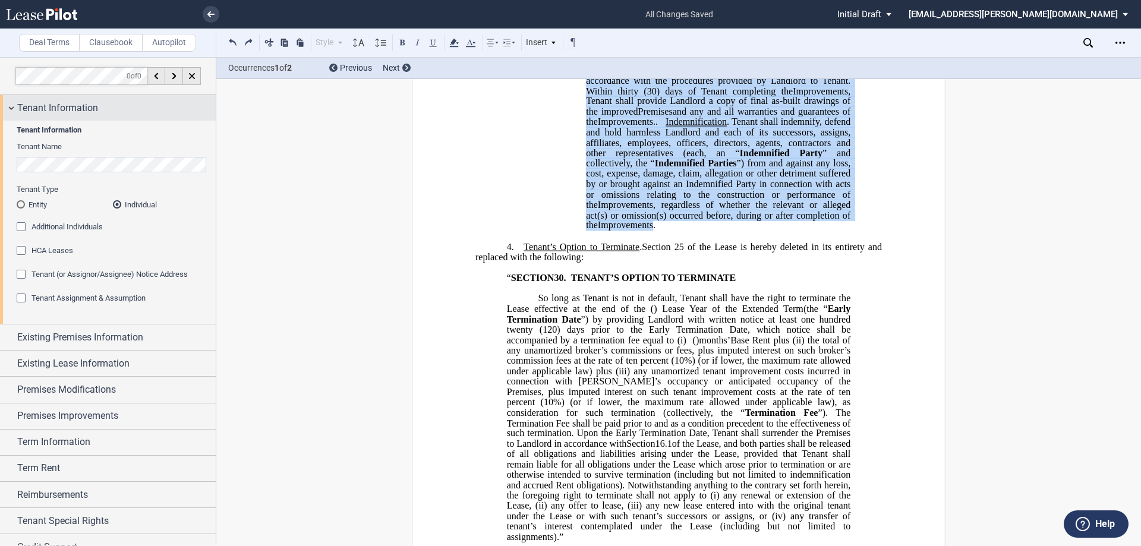
click at [118, 108] on div "Tenant Information" at bounding box center [116, 108] width 198 height 14
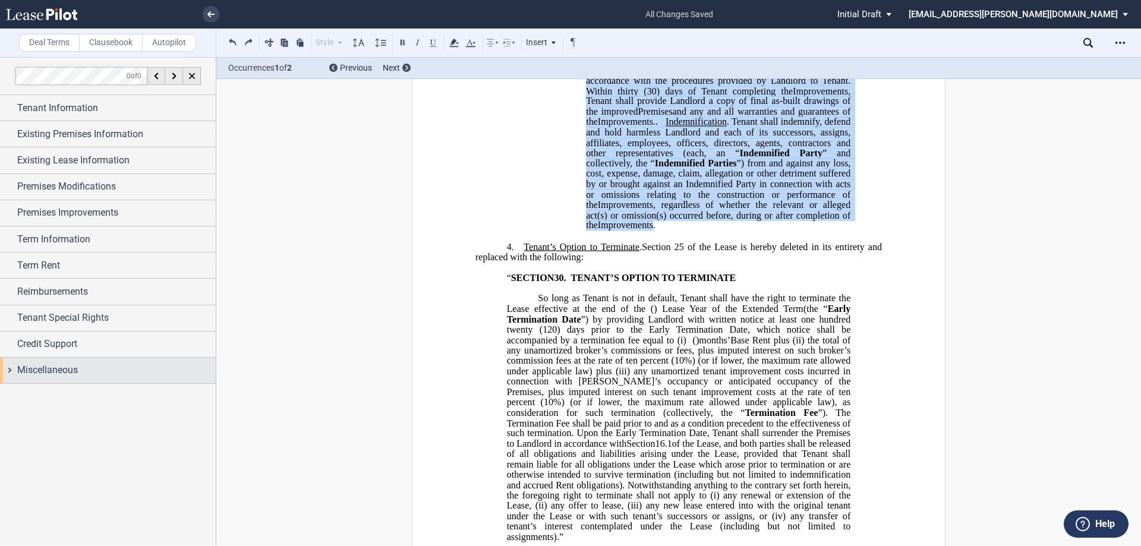
click at [63, 367] on span "Miscellaneous" at bounding box center [47, 370] width 61 height 14
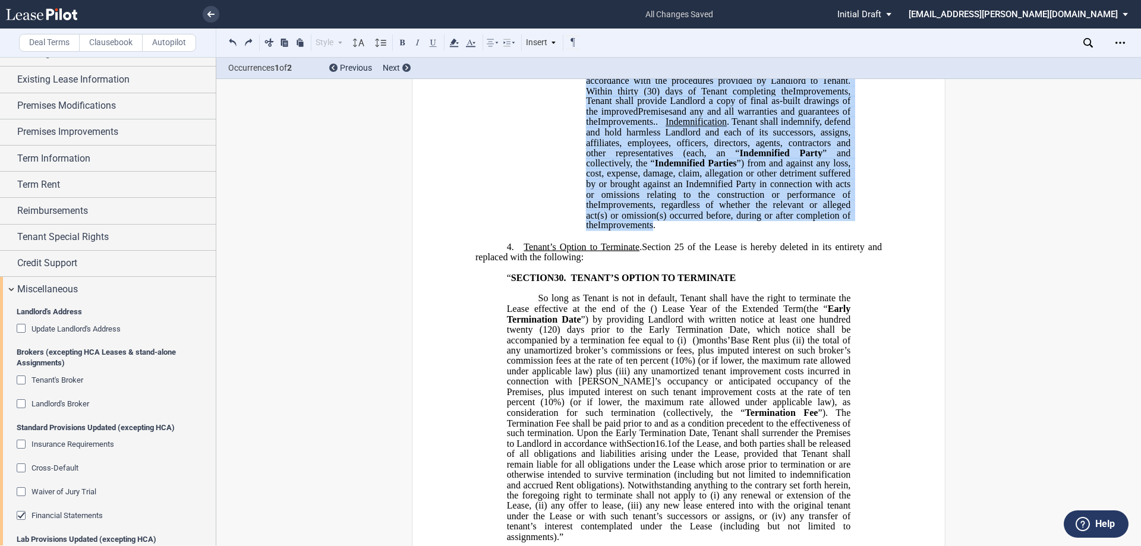
scroll to position [119, 0]
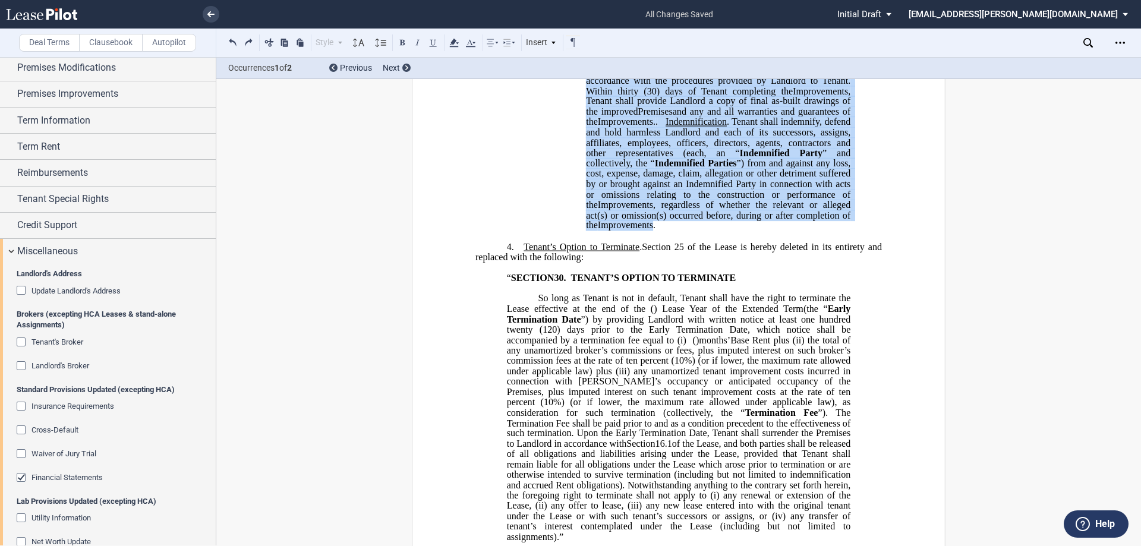
click at [58, 368] on span "Landlord's Broker" at bounding box center [60, 365] width 58 height 9
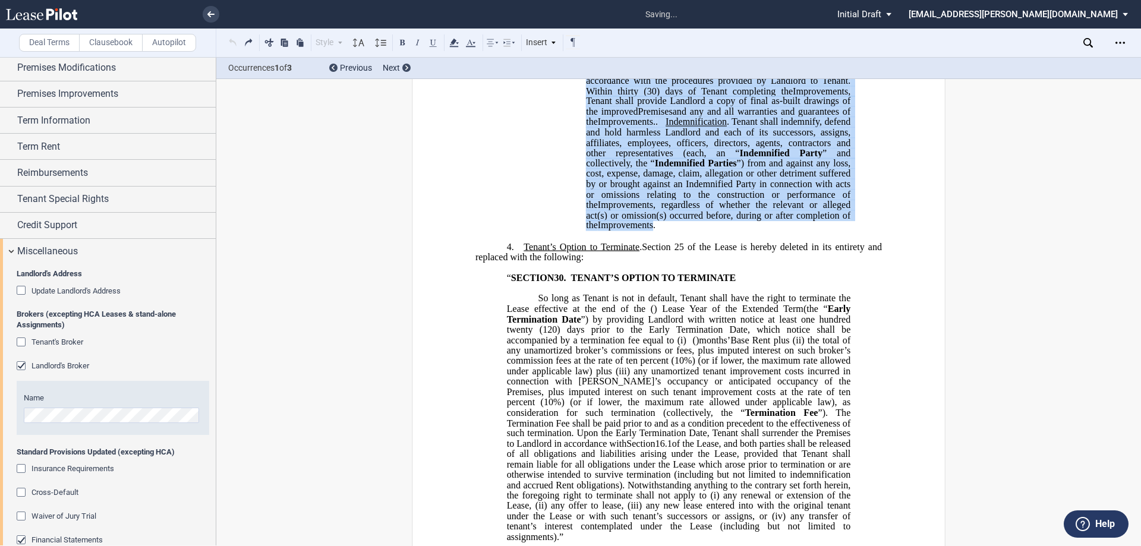
scroll to position [1944, 0]
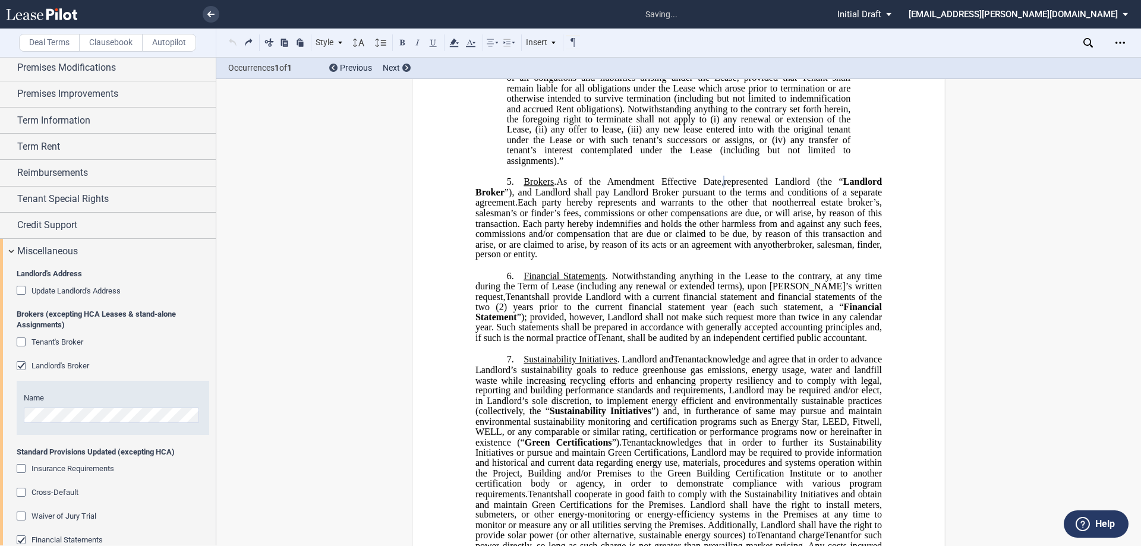
drag, startPoint x: 601, startPoint y: 293, endPoint x: 559, endPoint y: 254, distance: 58.0
click at [559, 254] on p "5. Brokers . As of the ﻿ ﻿ First Amendment Effective Date, ﻿ ﻿ represented Land…" at bounding box center [678, 218] width 406 height 84
drag, startPoint x: 562, startPoint y: 254, endPoint x: 599, endPoint y: 327, distance: 81.8
click at [535, 260] on span "broker, salesman, finder, person or entity." at bounding box center [679, 249] width 409 height 21
drag, startPoint x: 646, startPoint y: 325, endPoint x: 556, endPoint y: 251, distance: 116.6
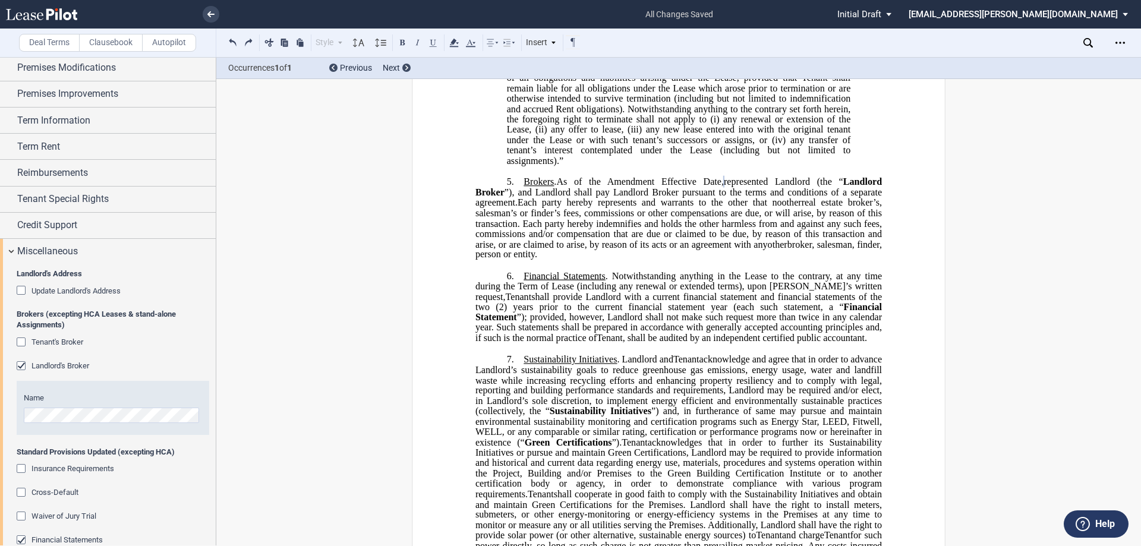
click at [556, 251] on p "5. Brokers . As of the ﻿ ﻿ First Amendment Effective Date, ﻿ ﻿ represented Land…" at bounding box center [678, 218] width 406 height 84
drag, startPoint x: 646, startPoint y: 286, endPoint x: 636, endPoint y: 329, distance: 44.4
click at [638, 260] on p "5. Brokers . As of the ﻿ ﻿ First Amendment Effective Date, ﻿ ﻿ represented Land…" at bounding box center [678, 218] width 406 height 84
drag, startPoint x: 636, startPoint y: 329, endPoint x: 586, endPoint y: 239, distance: 103.0
click at [556, 252] on p "5. Brokers . As of the ﻿ ﻿ First Amendment Effective Date, ﻿ ﻿ represented Land…" at bounding box center [678, 218] width 406 height 84
